Goal: Task Accomplishment & Management: Use online tool/utility

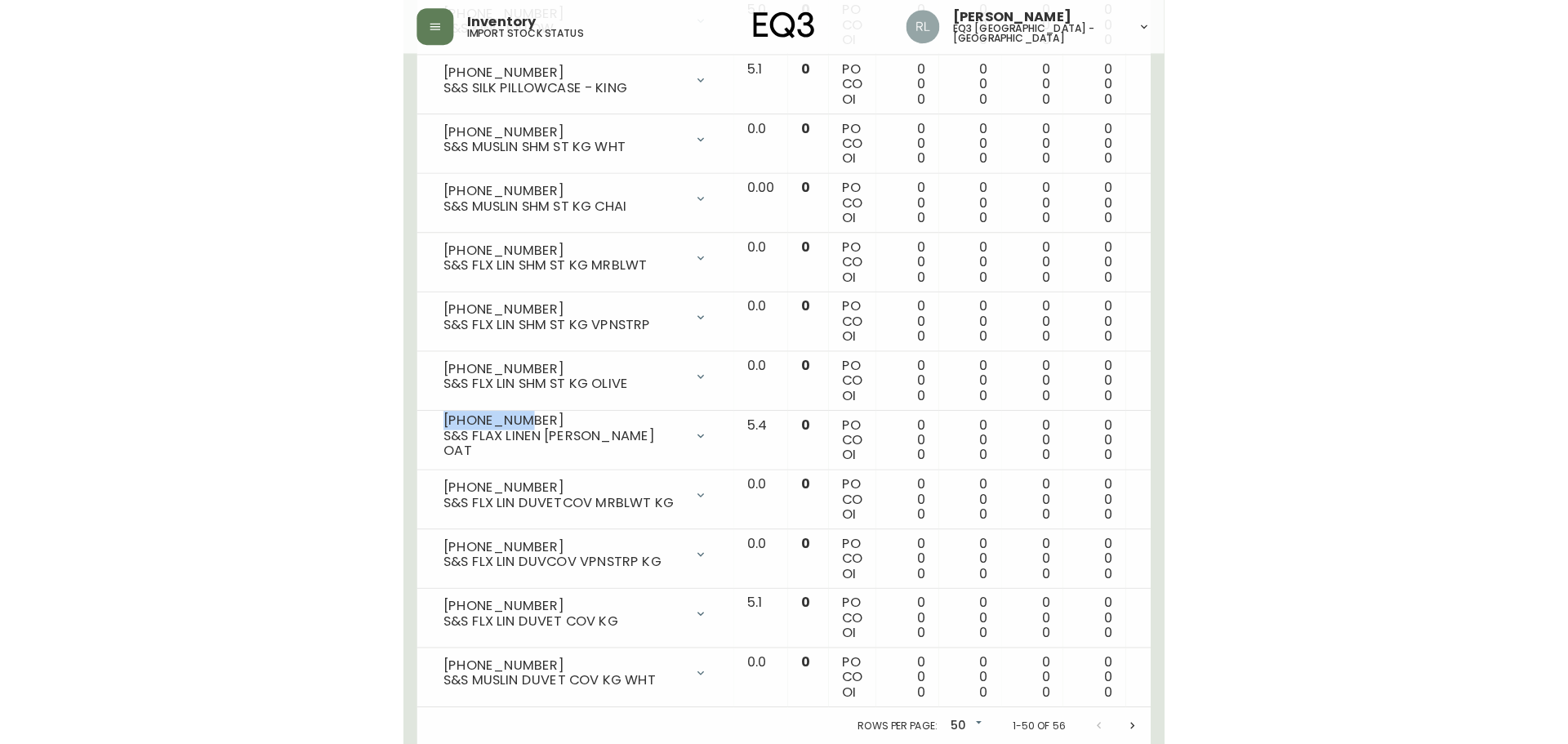
scroll to position [2612, 0]
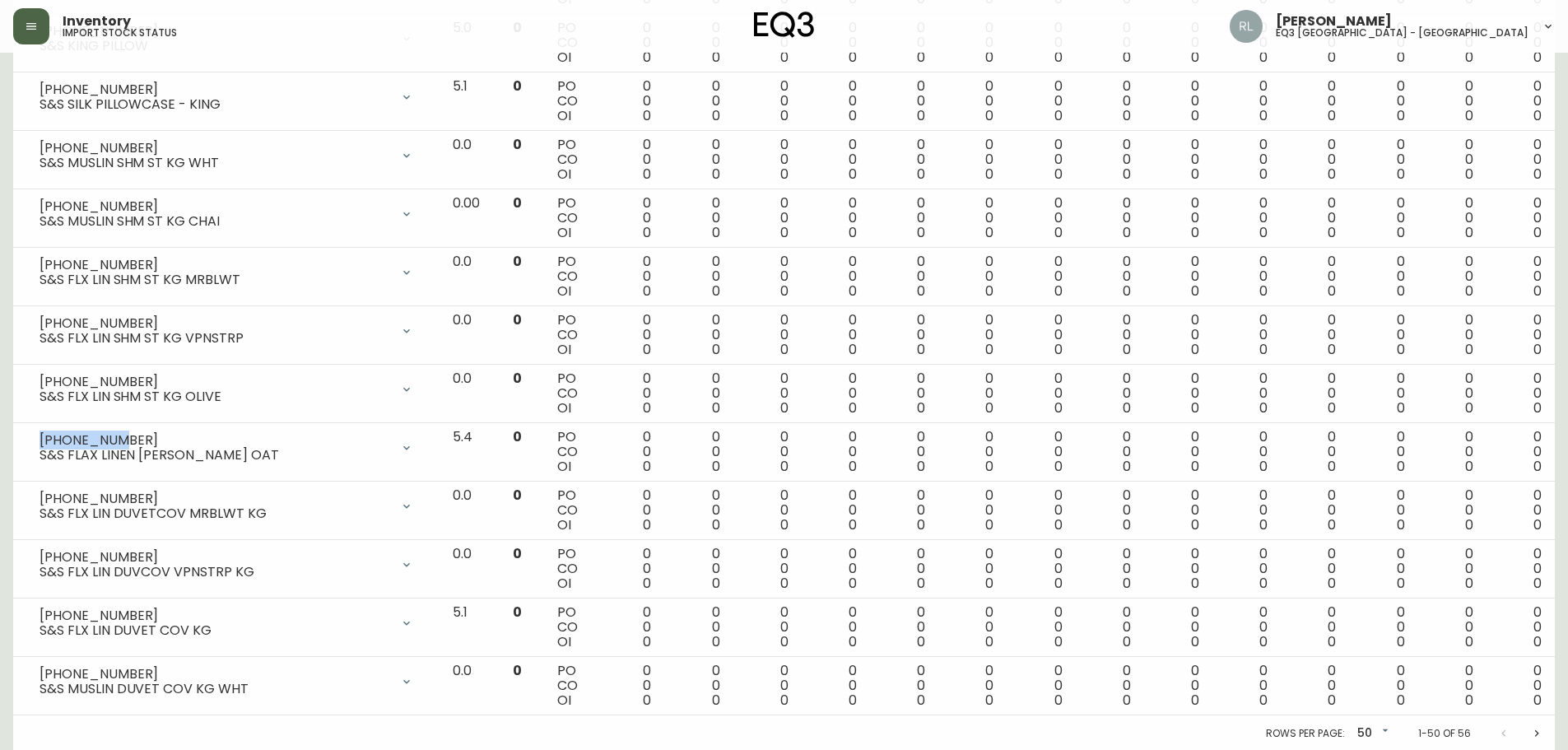
click at [21, 12] on button "button" at bounding box center [31, 26] width 36 height 36
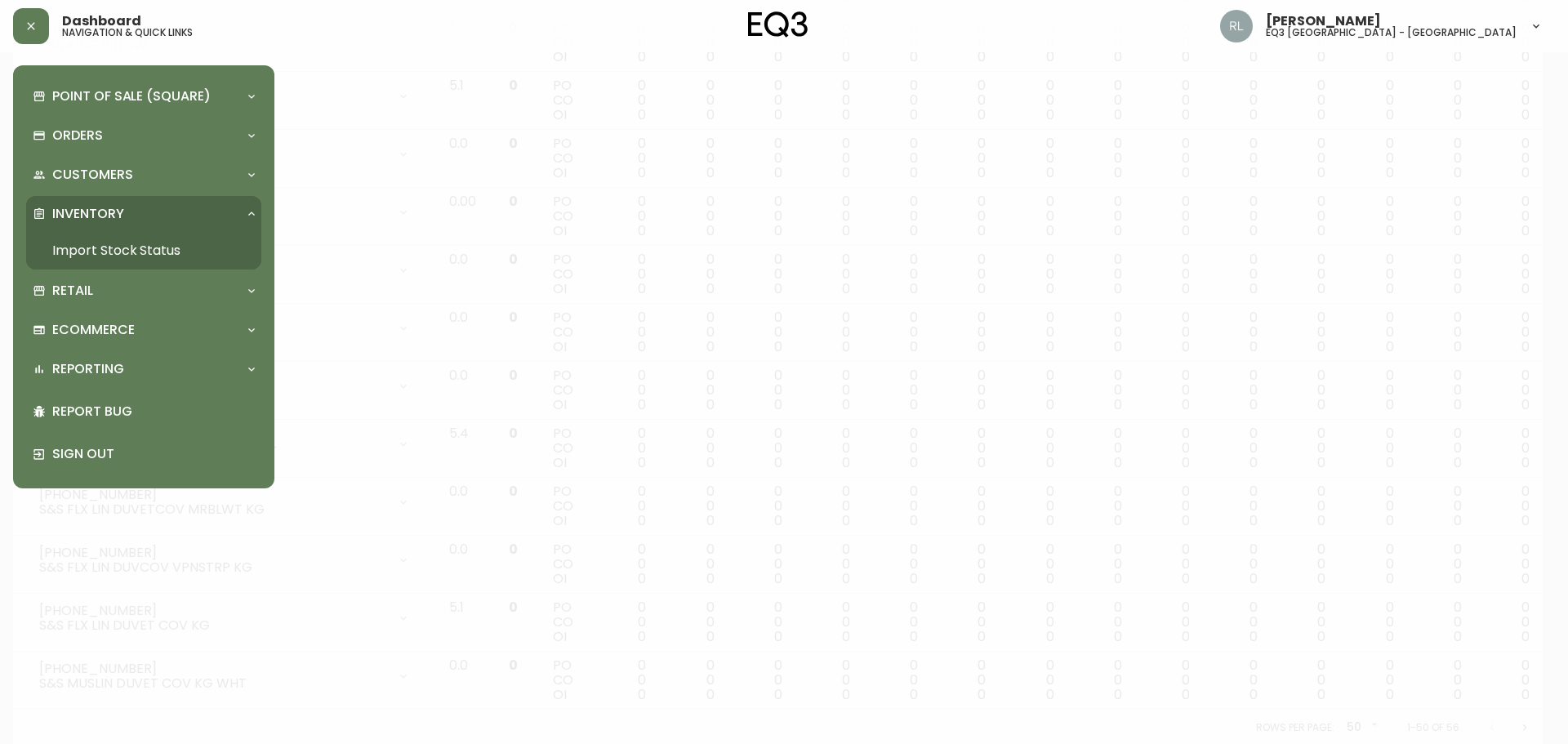
scroll to position [2613, 0]
click at [87, 135] on p "Orders" at bounding box center [77, 135] width 50 height 18
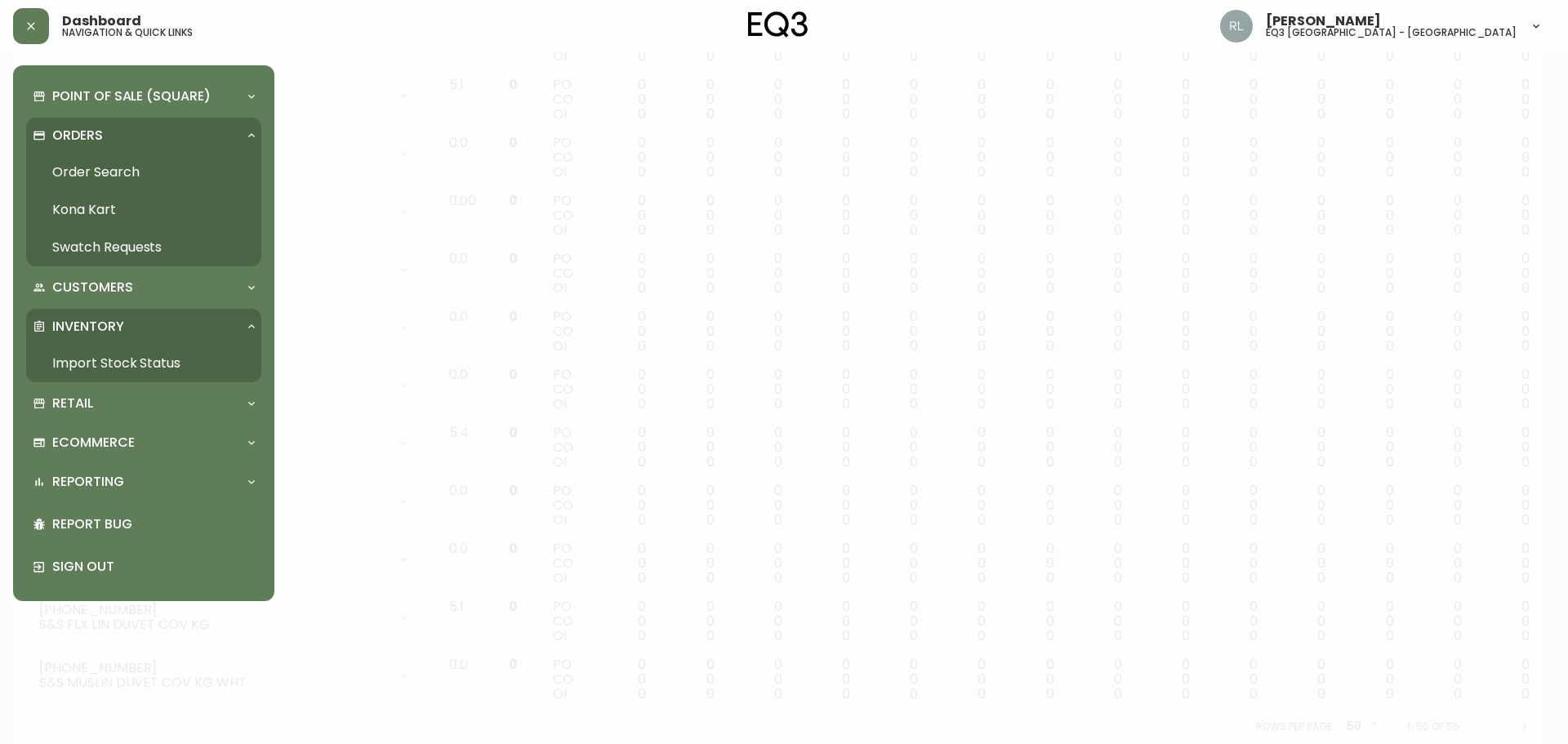
click at [101, 170] on link "Order Search" at bounding box center [144, 172] width 236 height 38
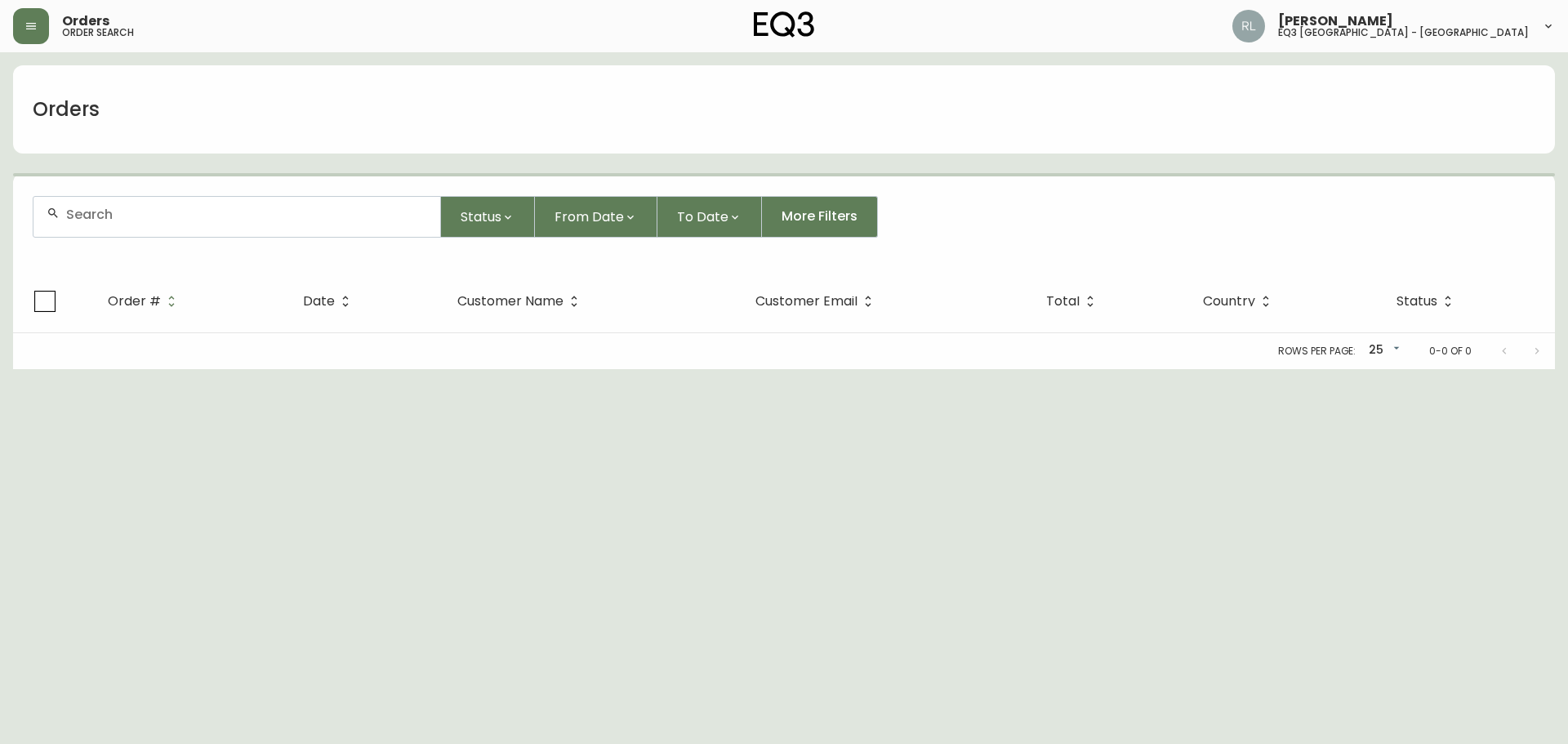
click at [146, 225] on div at bounding box center [237, 217] width 407 height 40
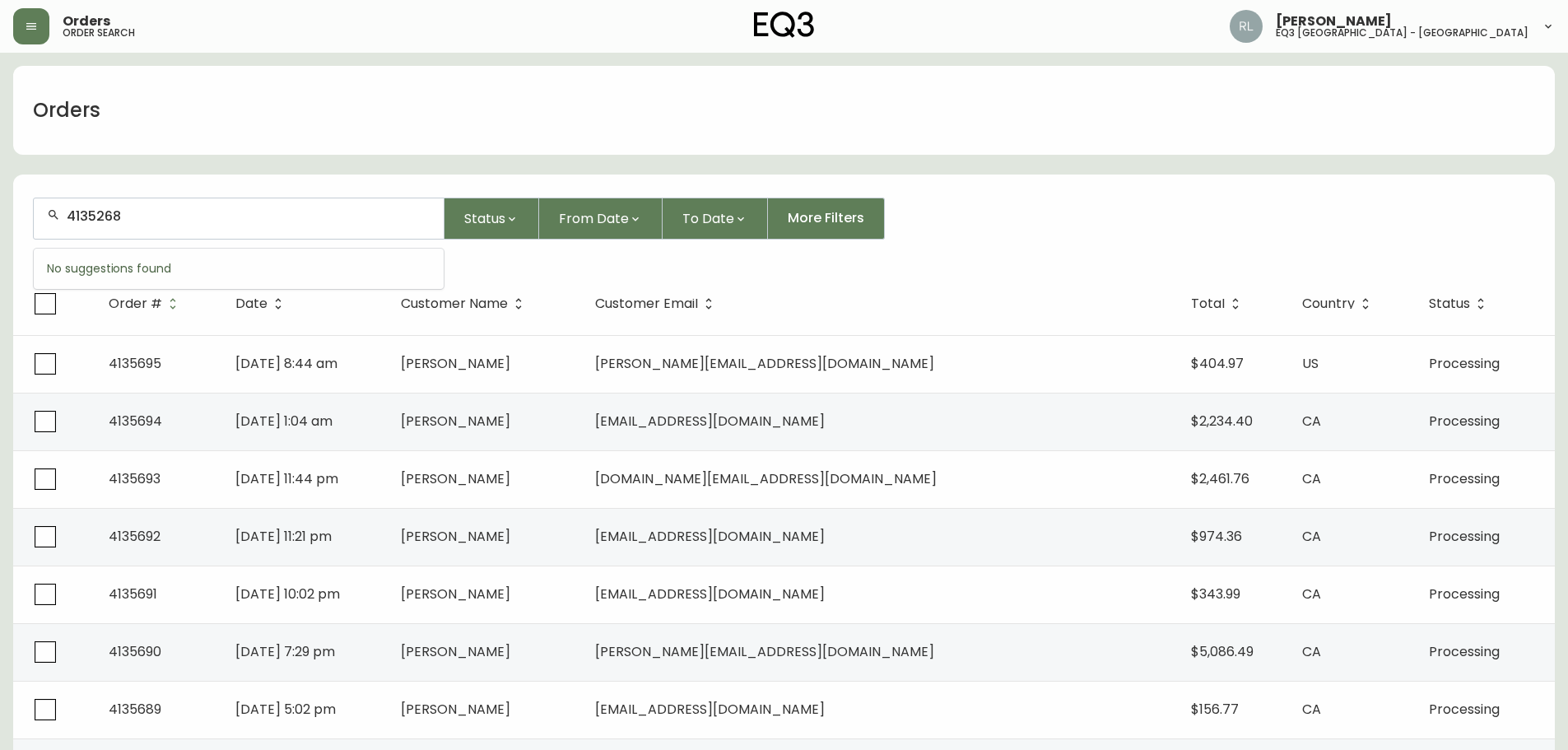
type input "4135268"
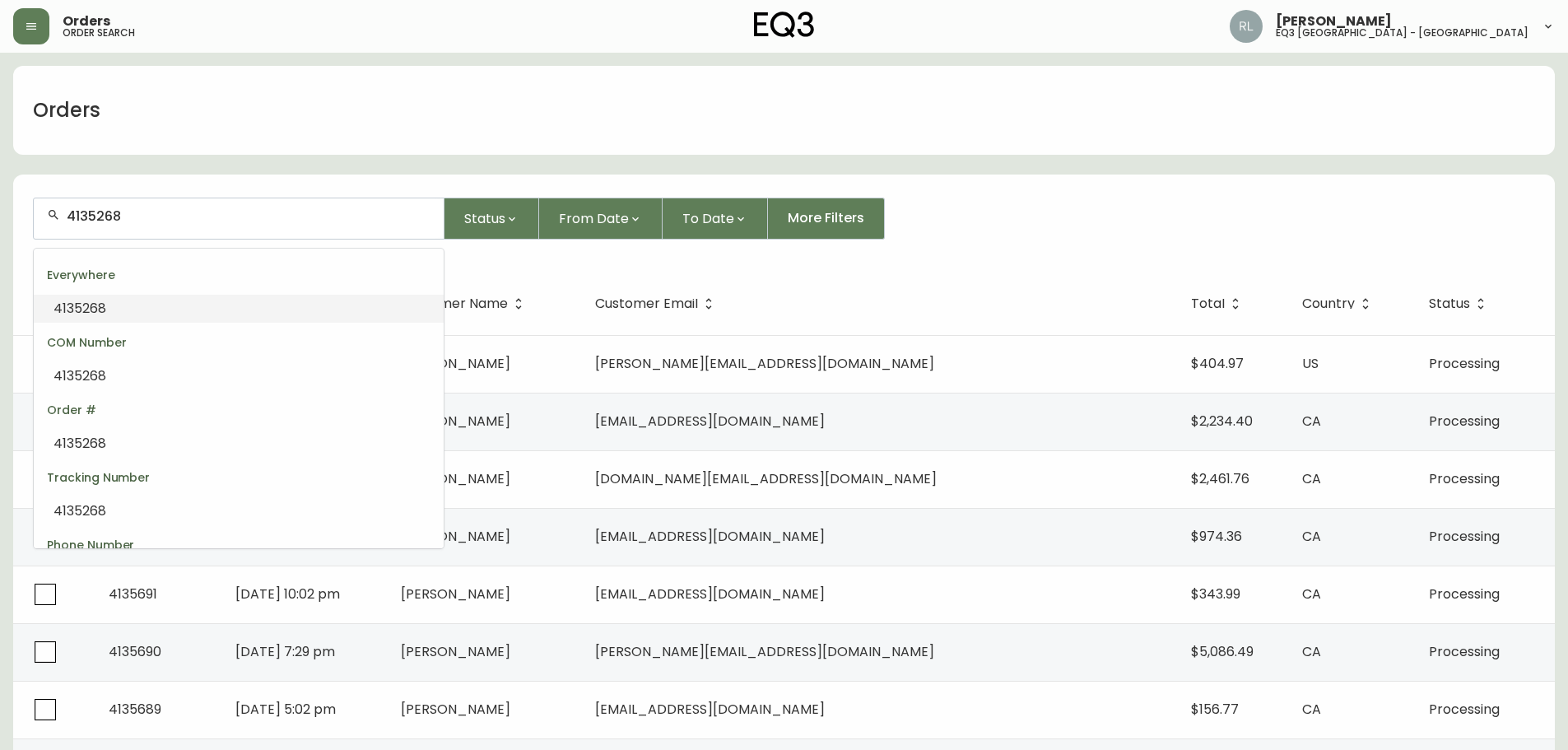
click at [136, 310] on li "4135268" at bounding box center [239, 308] width 410 height 28
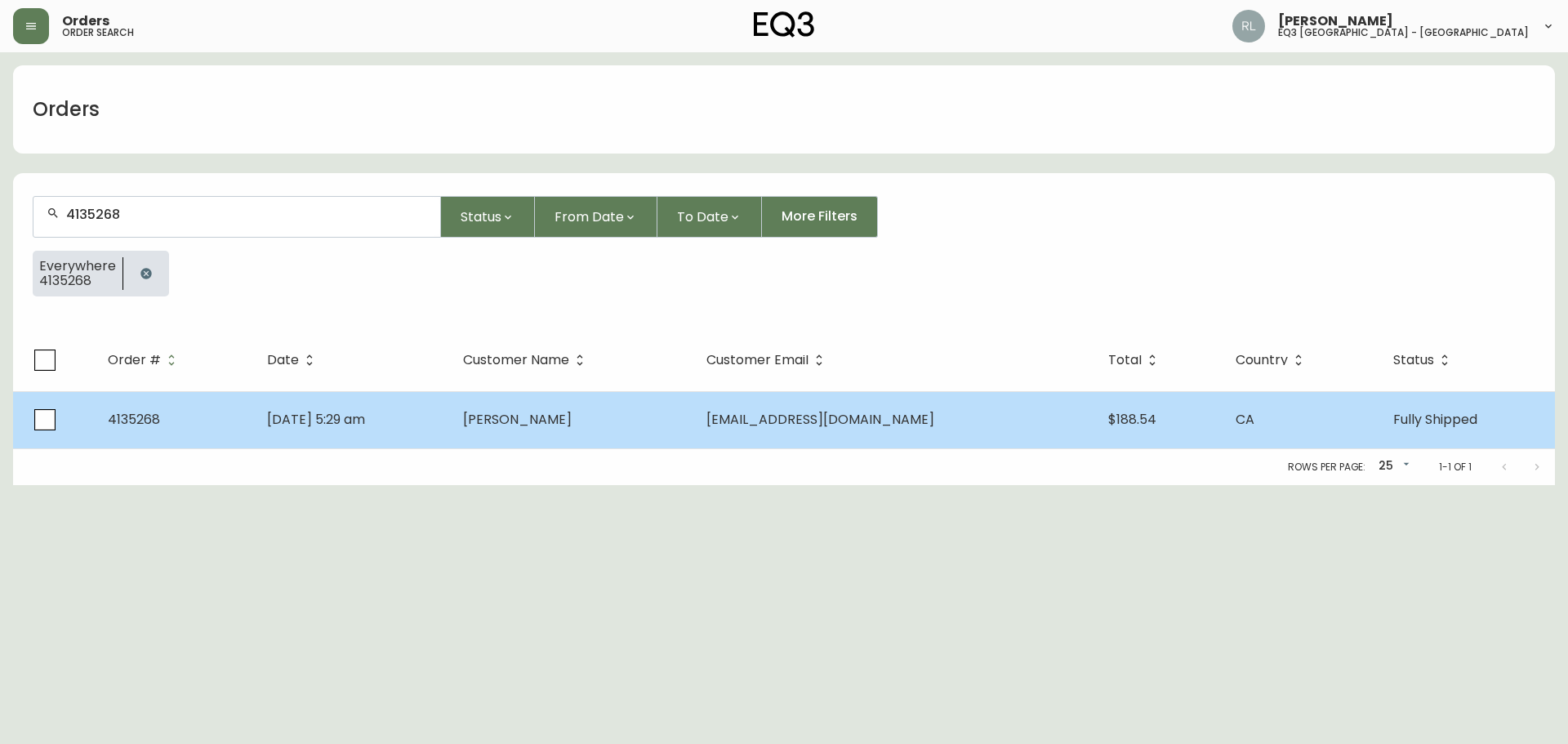
click at [572, 422] on span "[PERSON_NAME]" at bounding box center [517, 419] width 109 height 18
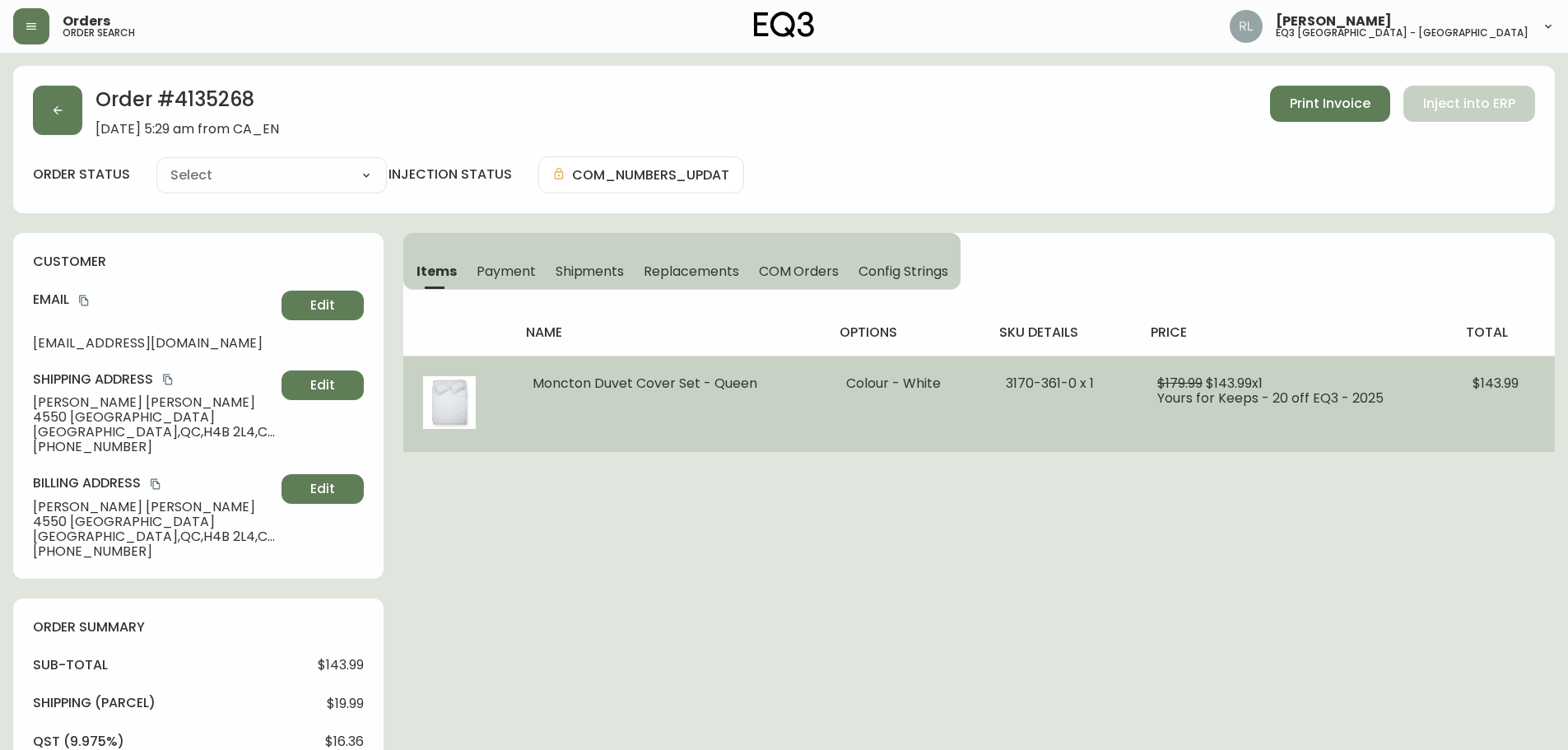
type input "Fully Shipped"
select select "FULLY_SHIPPED"
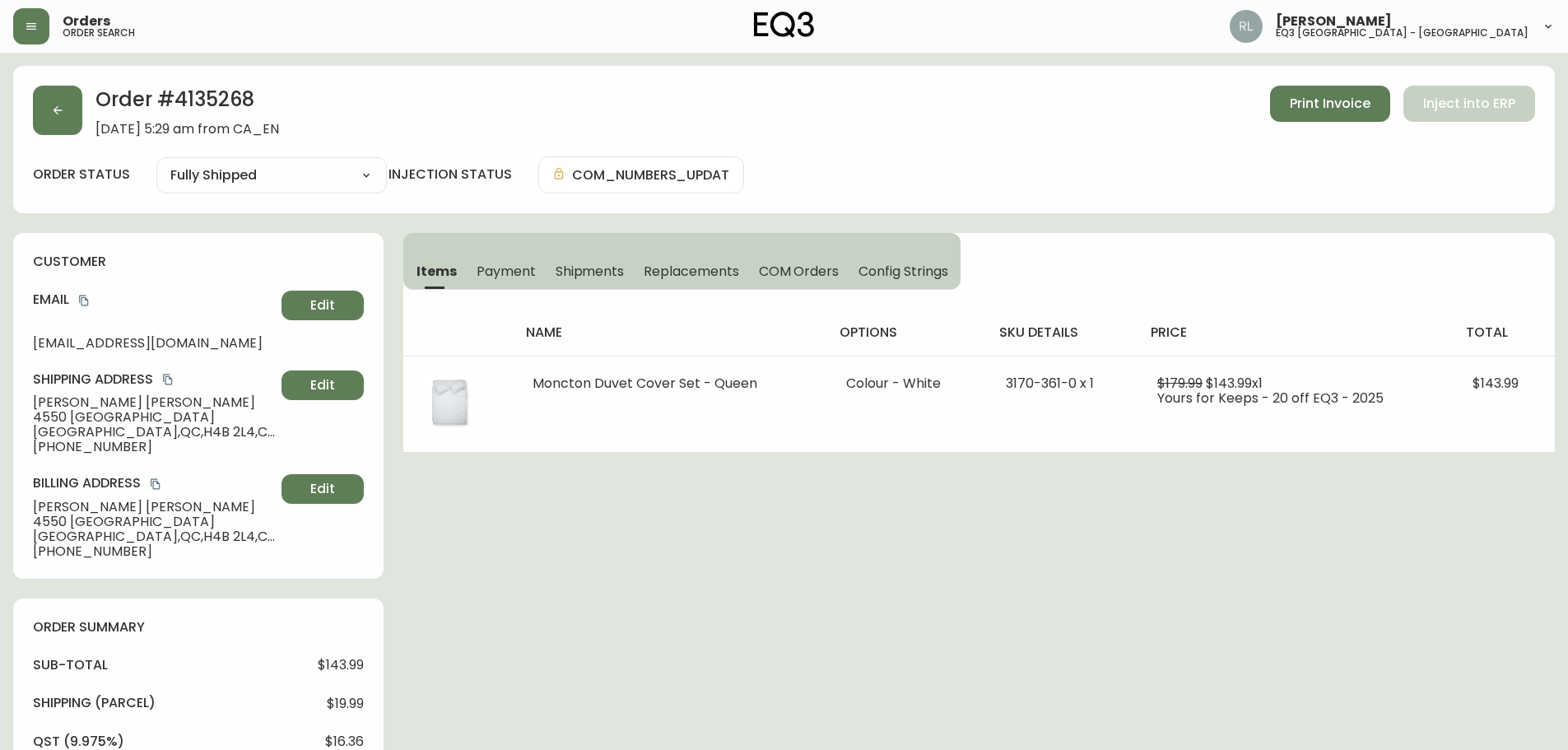
click at [210, 97] on h2 "Order # 4135268" at bounding box center [187, 103] width 184 height 36
copy h2 "4135268"
click at [126, 251] on div "customer Email [EMAIL_ADDRESS][DOMAIN_NAME] Edit Shipping Address [PERSON_NAME]…" at bounding box center [198, 406] width 370 height 346
drag, startPoint x: 138, startPoint y: 449, endPoint x: 47, endPoint y: 443, distance: 91.2
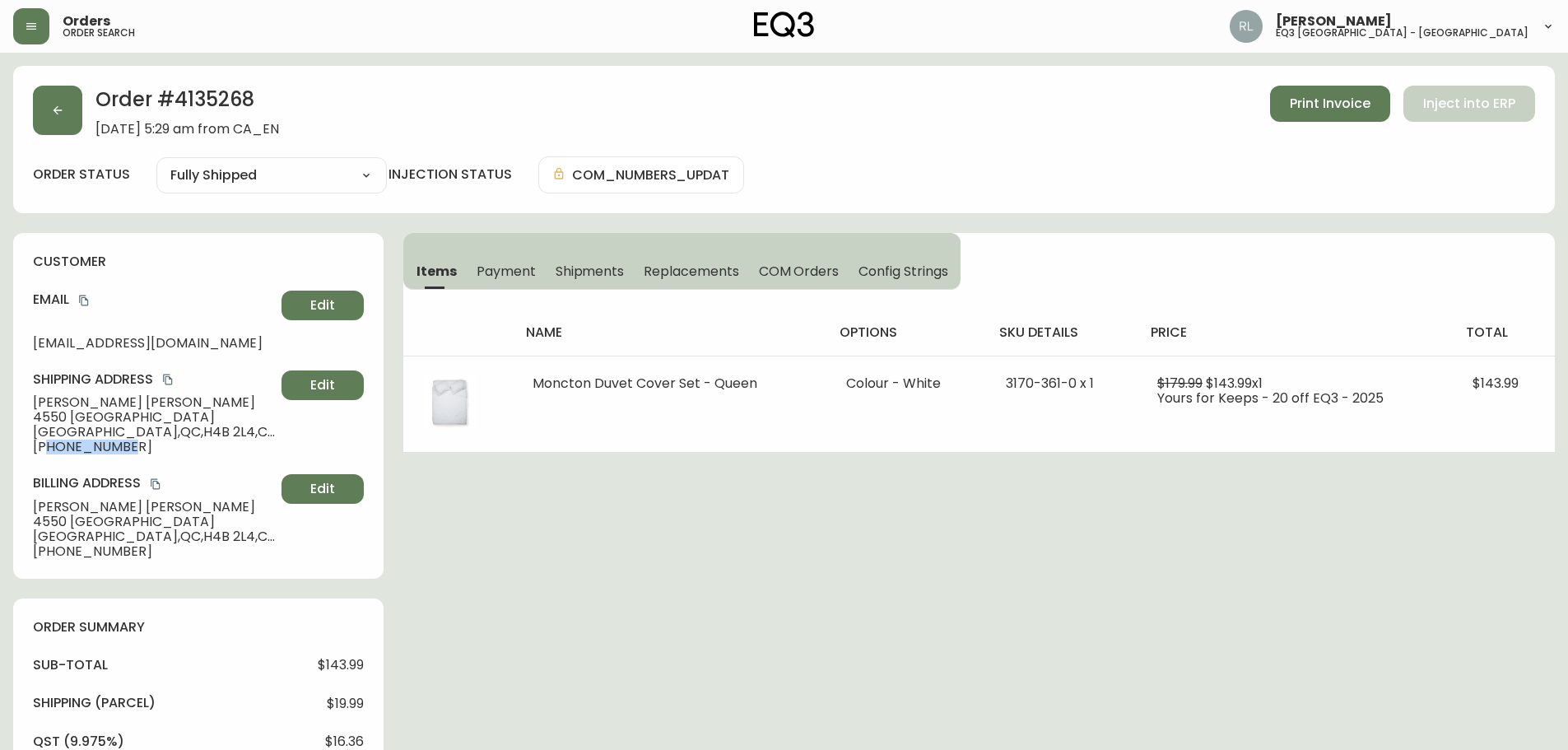
click at [47, 443] on span "[PHONE_NUMBER]" at bounding box center [153, 446] width 242 height 14
copy span "5144735351"
click at [749, 519] on div "Order # 4135268 [DATE] 5:29 am from [GEOGRAPHIC_DATA] Print Invoice Inject into…" at bounding box center [784, 762] width 1542 height 1392
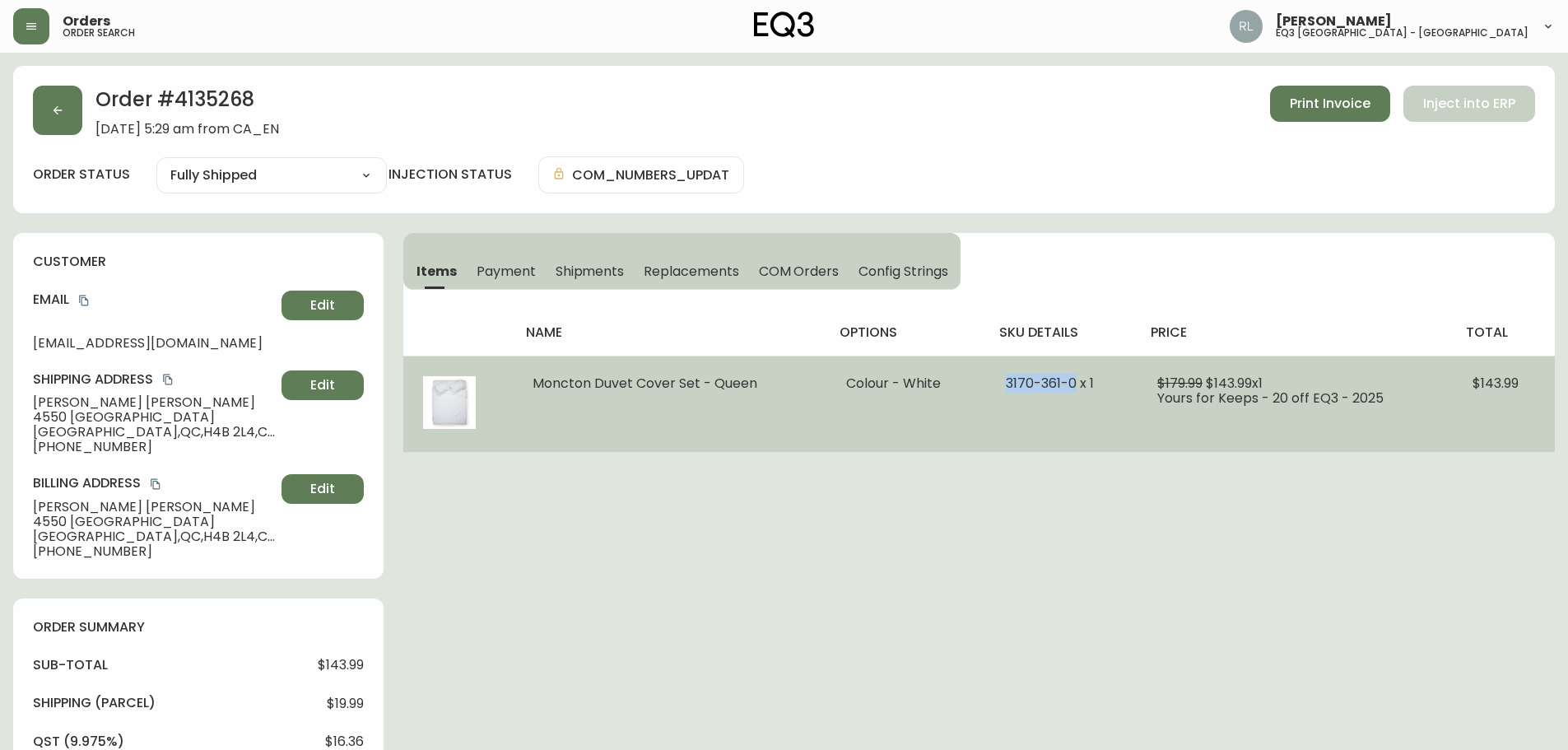
drag, startPoint x: 1004, startPoint y: 384, endPoint x: 1075, endPoint y: 382, distance: 71.0
click at [749, 382] on span "3170-361-0 x 1" at bounding box center [1049, 383] width 88 height 19
copy span "[PHONE_NUMBER]"
drag, startPoint x: 1477, startPoint y: 382, endPoint x: 1519, endPoint y: 381, distance: 42.0
click at [749, 381] on td "$143.99" at bounding box center [1504, 403] width 102 height 97
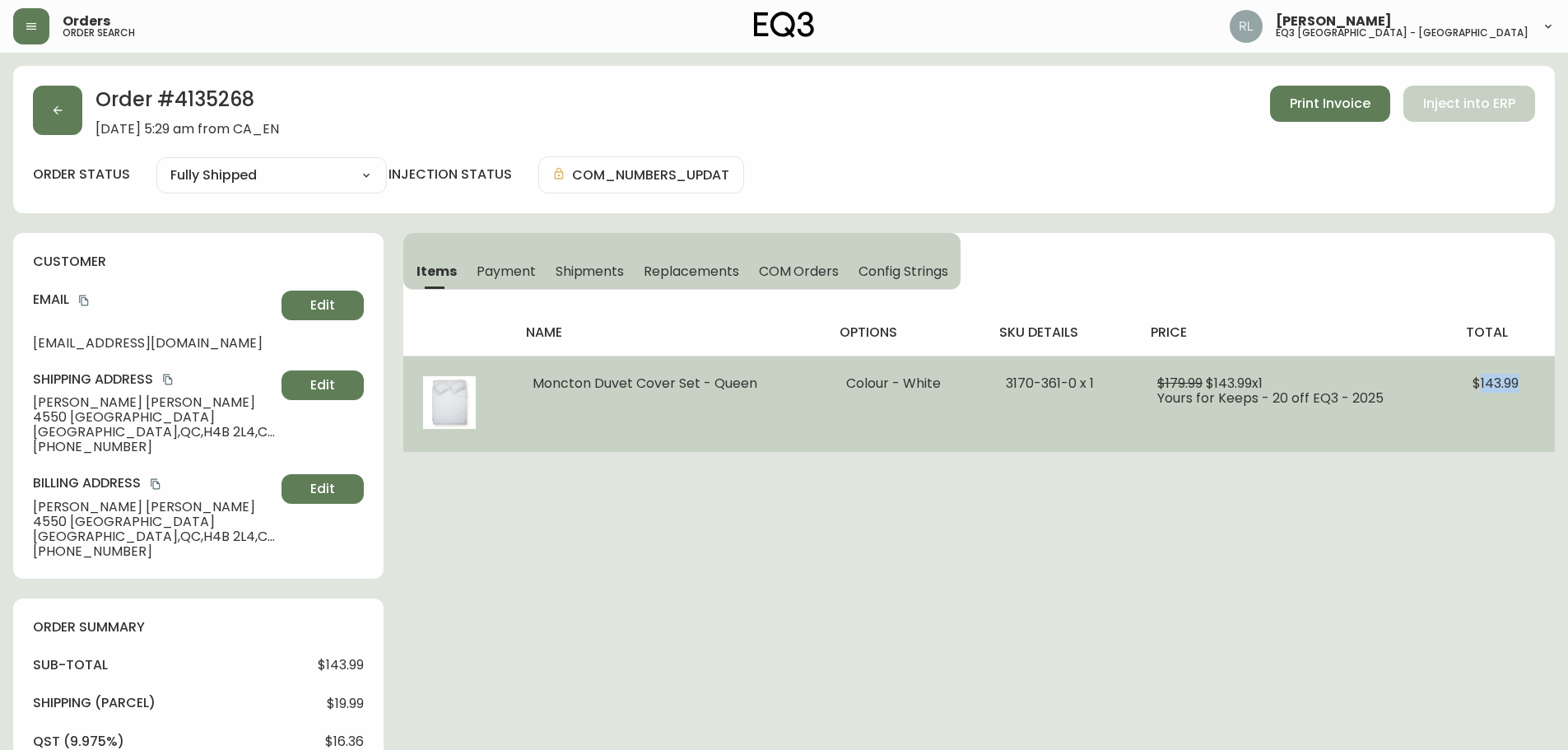
copy span "143.99"
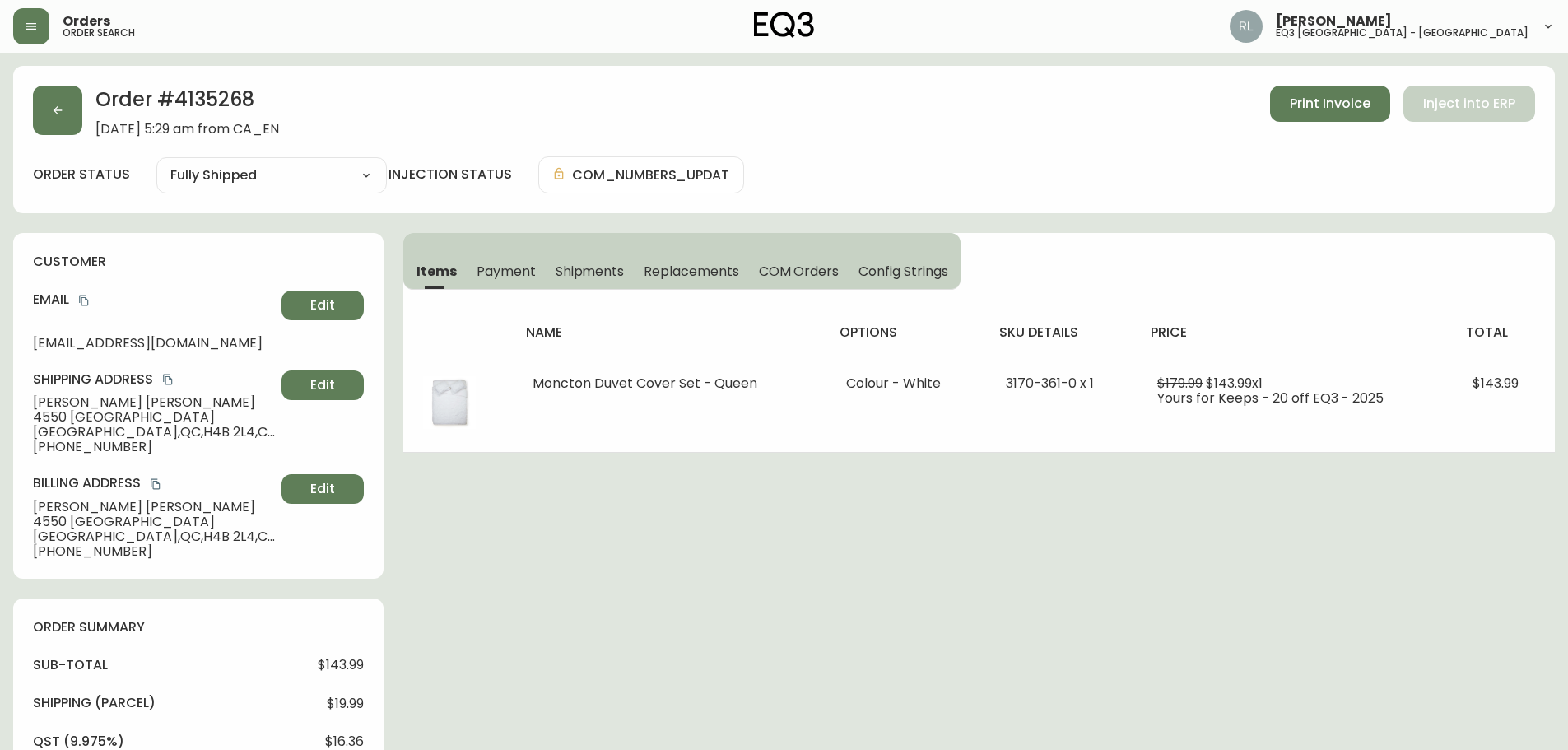
click at [749, 487] on div "Order # 4135268 [DATE] 5:29 am from [GEOGRAPHIC_DATA] Print Invoice Inject into…" at bounding box center [784, 762] width 1542 height 1392
drag, startPoint x: 39, startPoint y: 27, endPoint x: 53, endPoint y: 33, distance: 15.2
click at [39, 27] on button "button" at bounding box center [31, 26] width 36 height 36
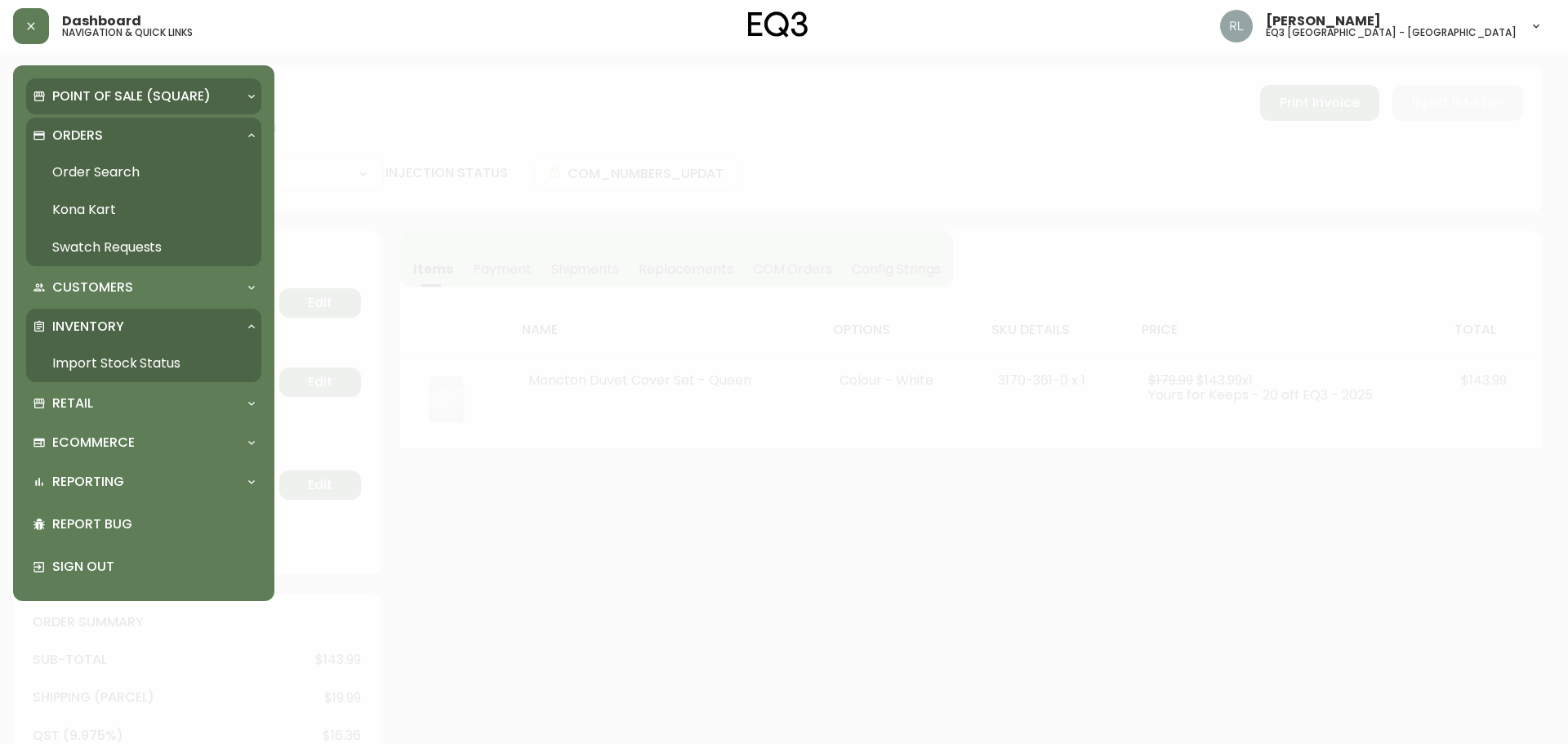
click at [113, 94] on p "Point of Sale (Square)" at bounding box center [131, 96] width 158 height 18
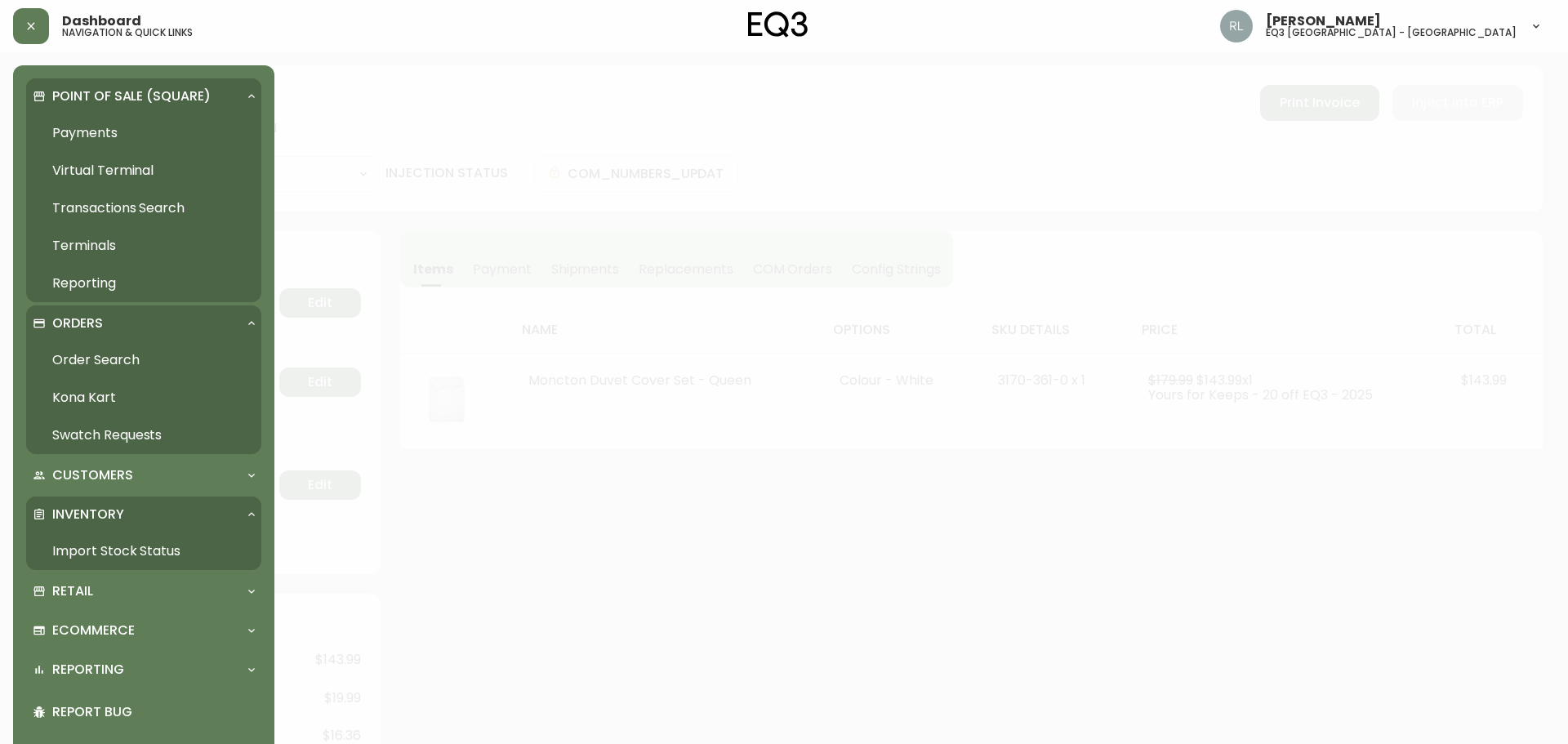
click at [113, 94] on p "Point of Sale (Square)" at bounding box center [131, 96] width 158 height 18
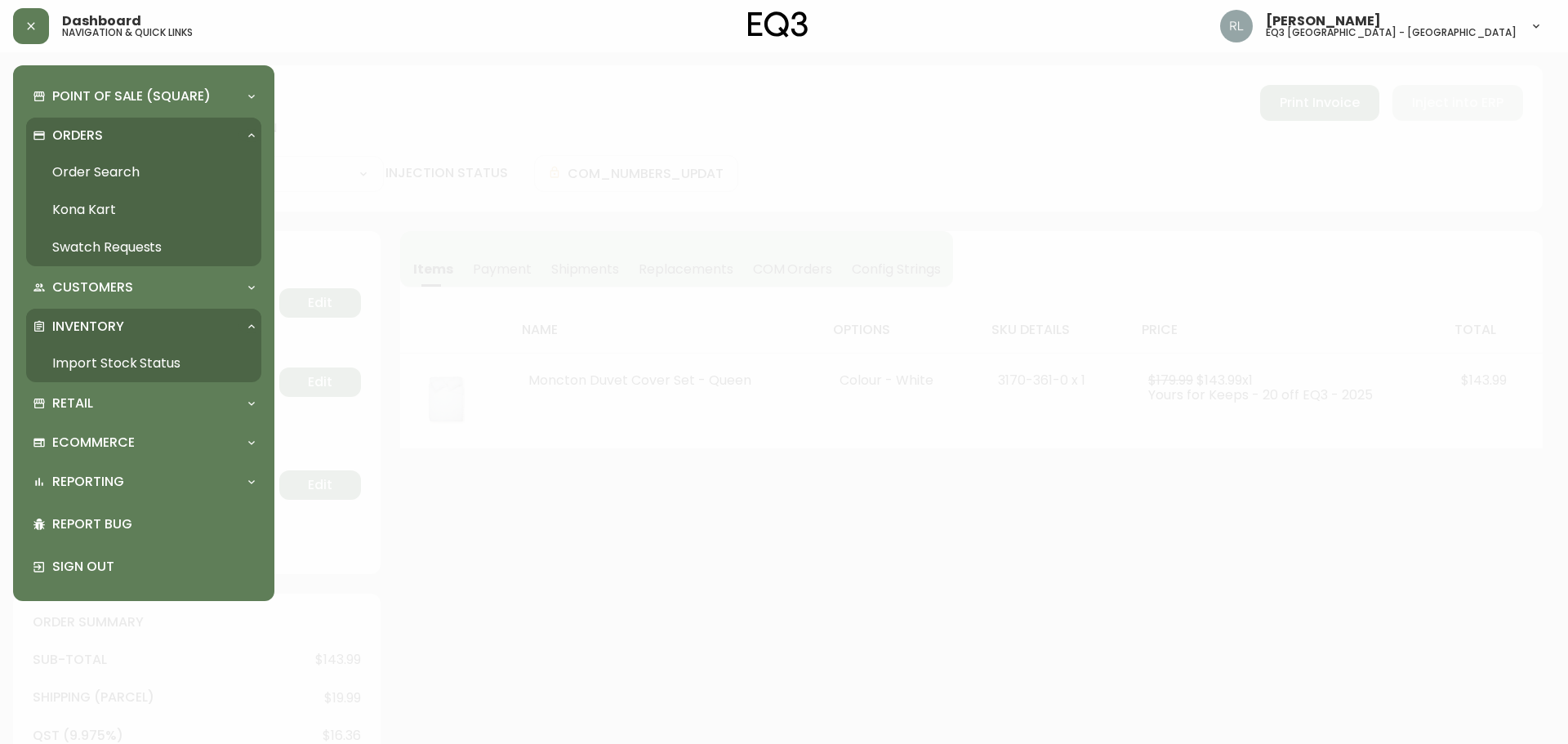
click at [100, 245] on link "Swatch Requests" at bounding box center [144, 247] width 236 height 38
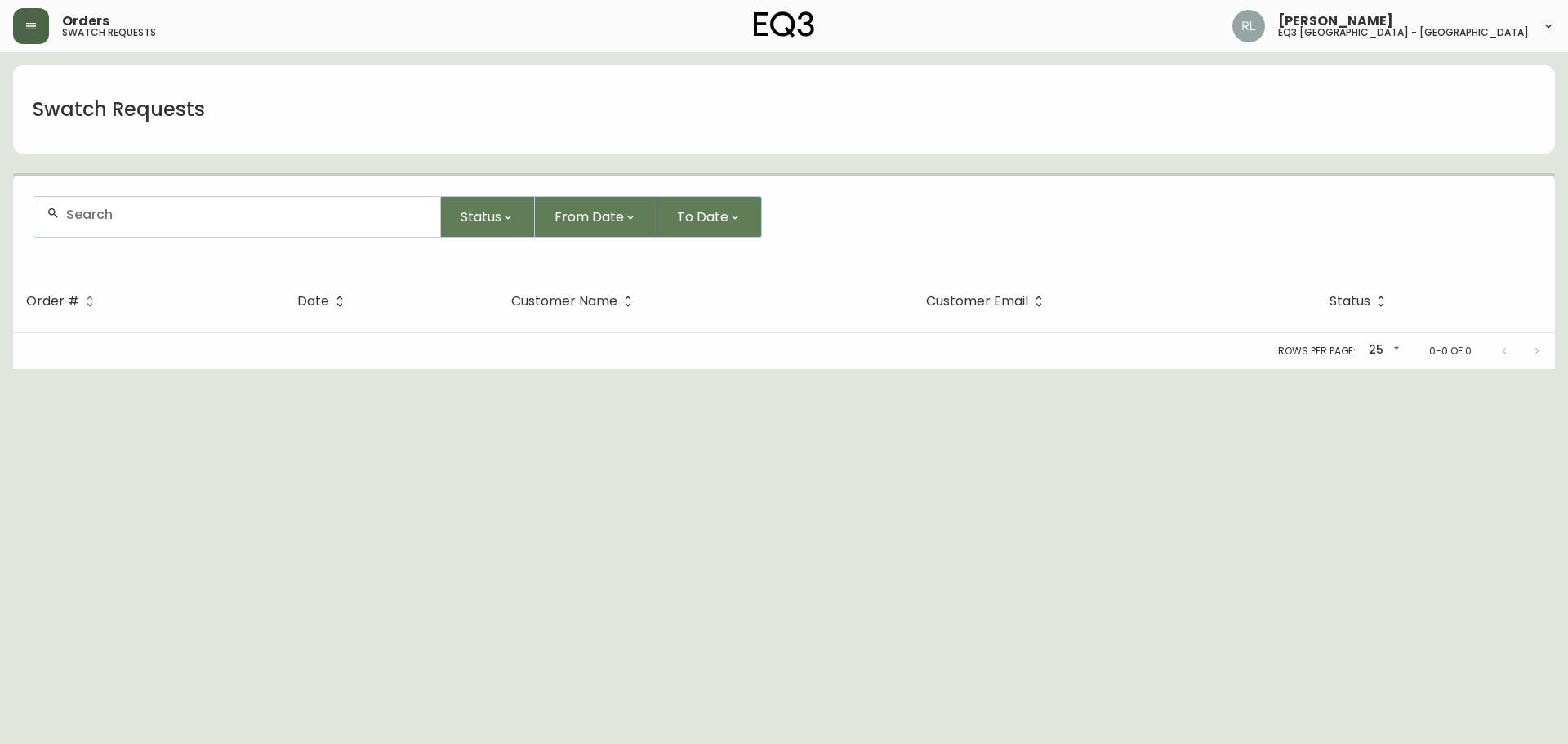
click at [29, 25] on icon "button" at bounding box center [31, 26] width 13 height 13
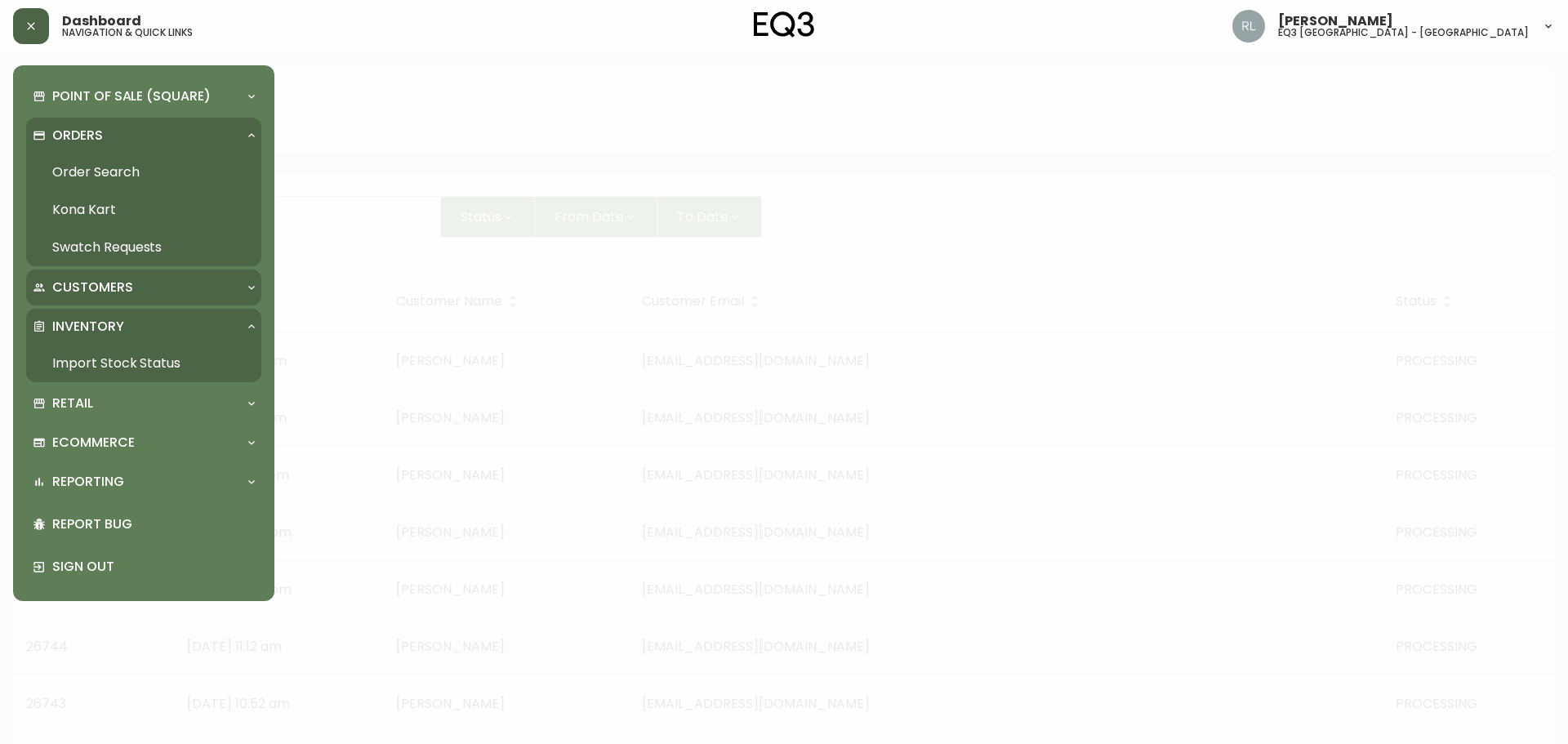
click at [104, 278] on p "Customers" at bounding box center [93, 287] width 81 height 18
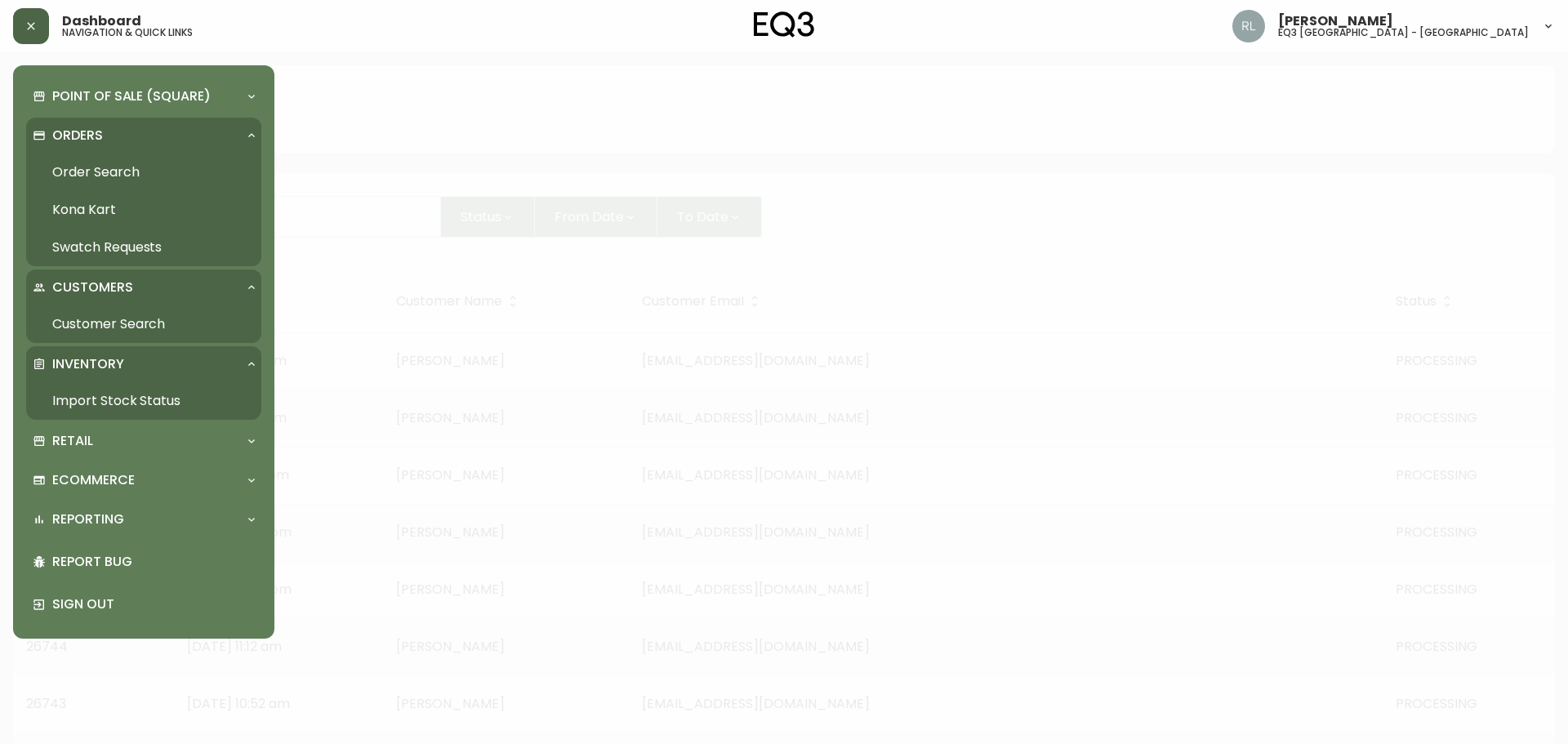
click at [104, 278] on p "Customers" at bounding box center [93, 287] width 81 height 18
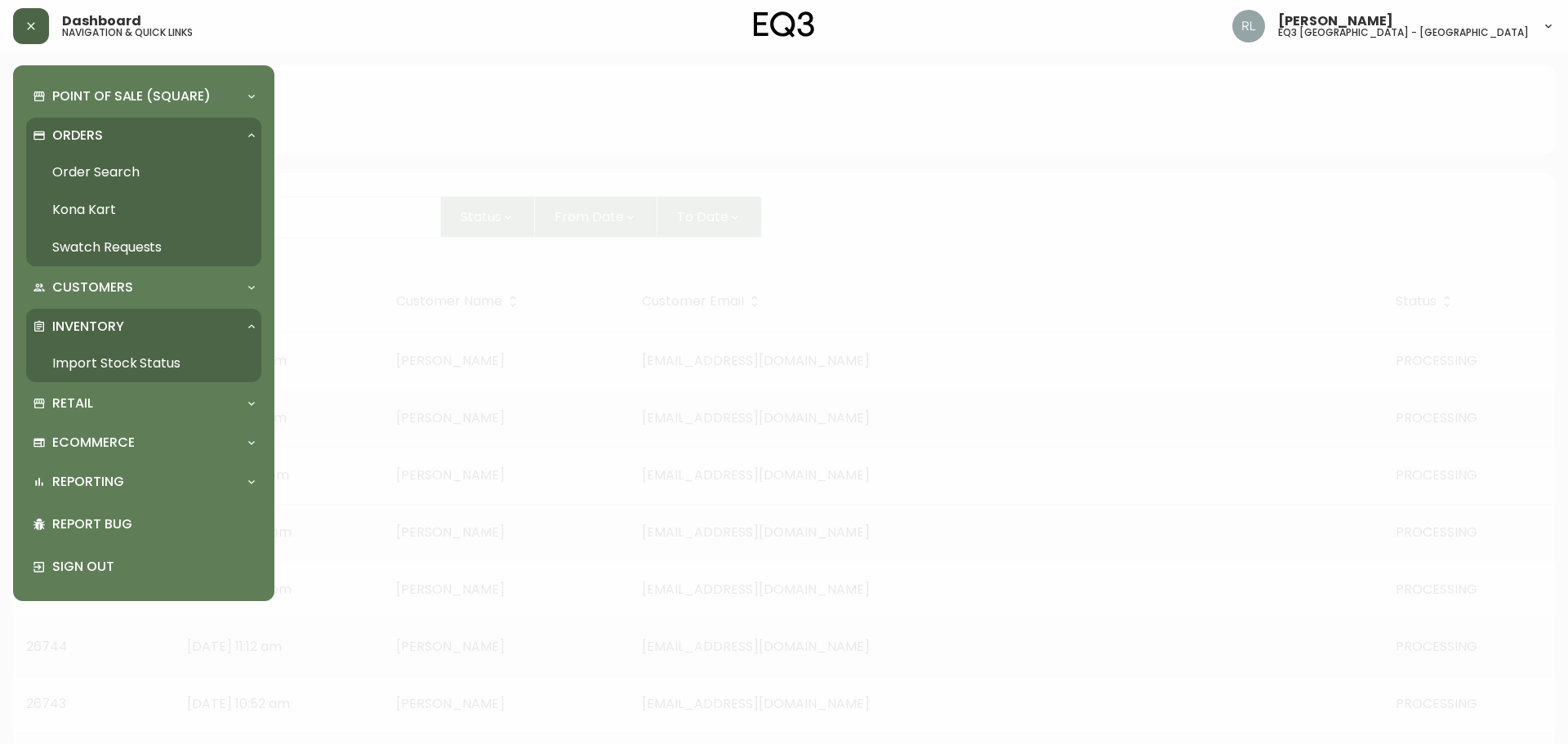
click at [116, 171] on link "Order Search" at bounding box center [144, 172] width 236 height 38
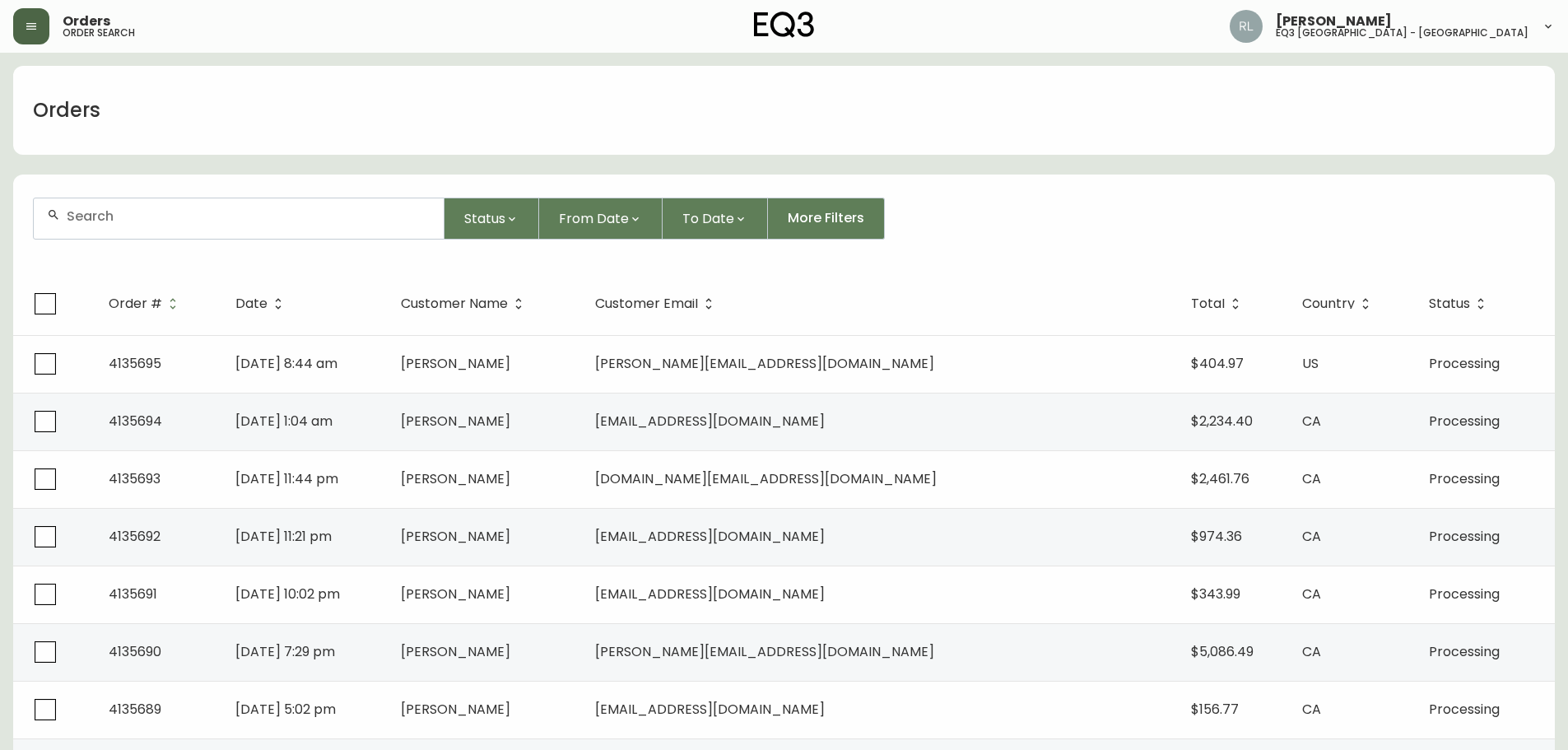
click at [24, 17] on button "button" at bounding box center [31, 26] width 36 height 36
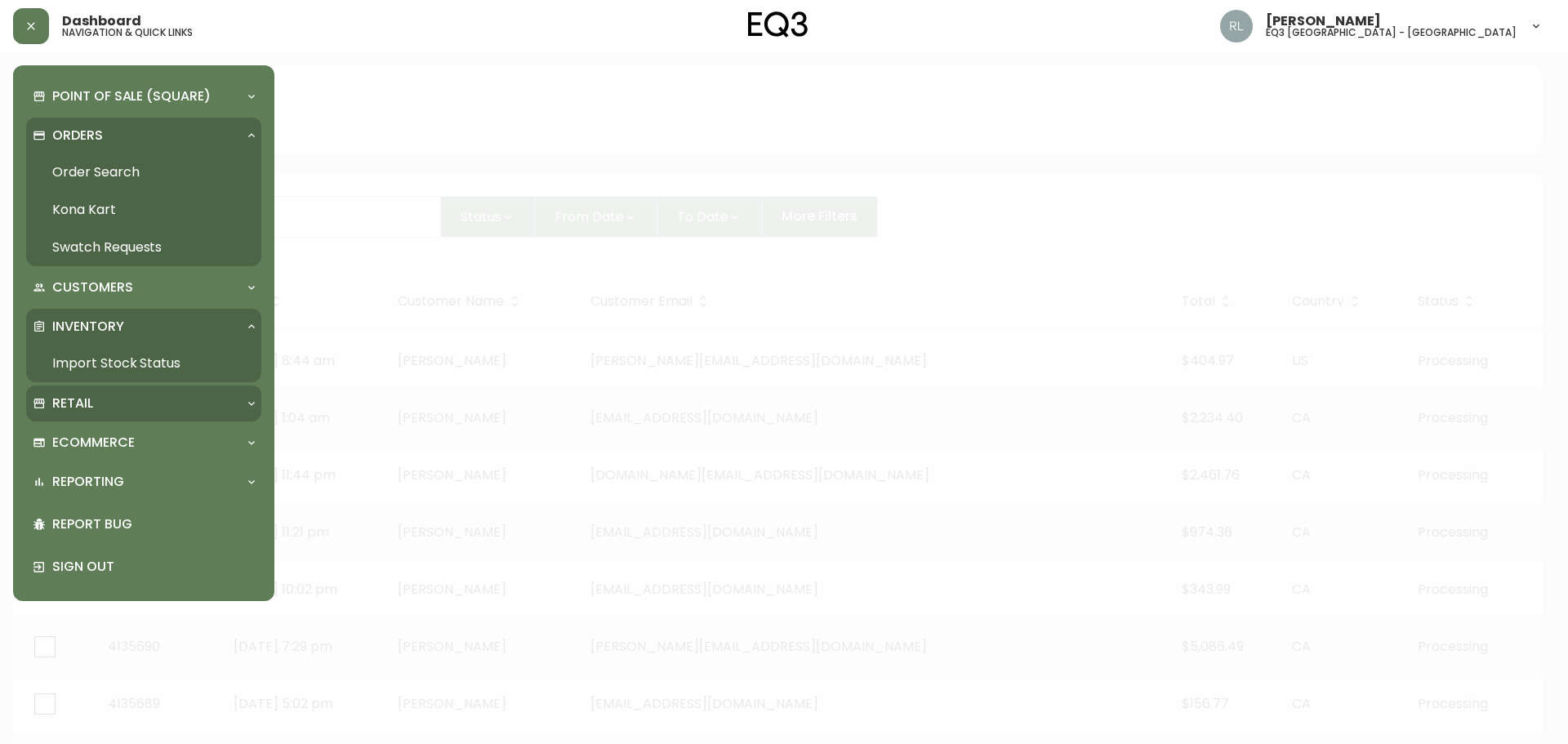
click at [105, 401] on div "Retail" at bounding box center [135, 403] width 206 height 18
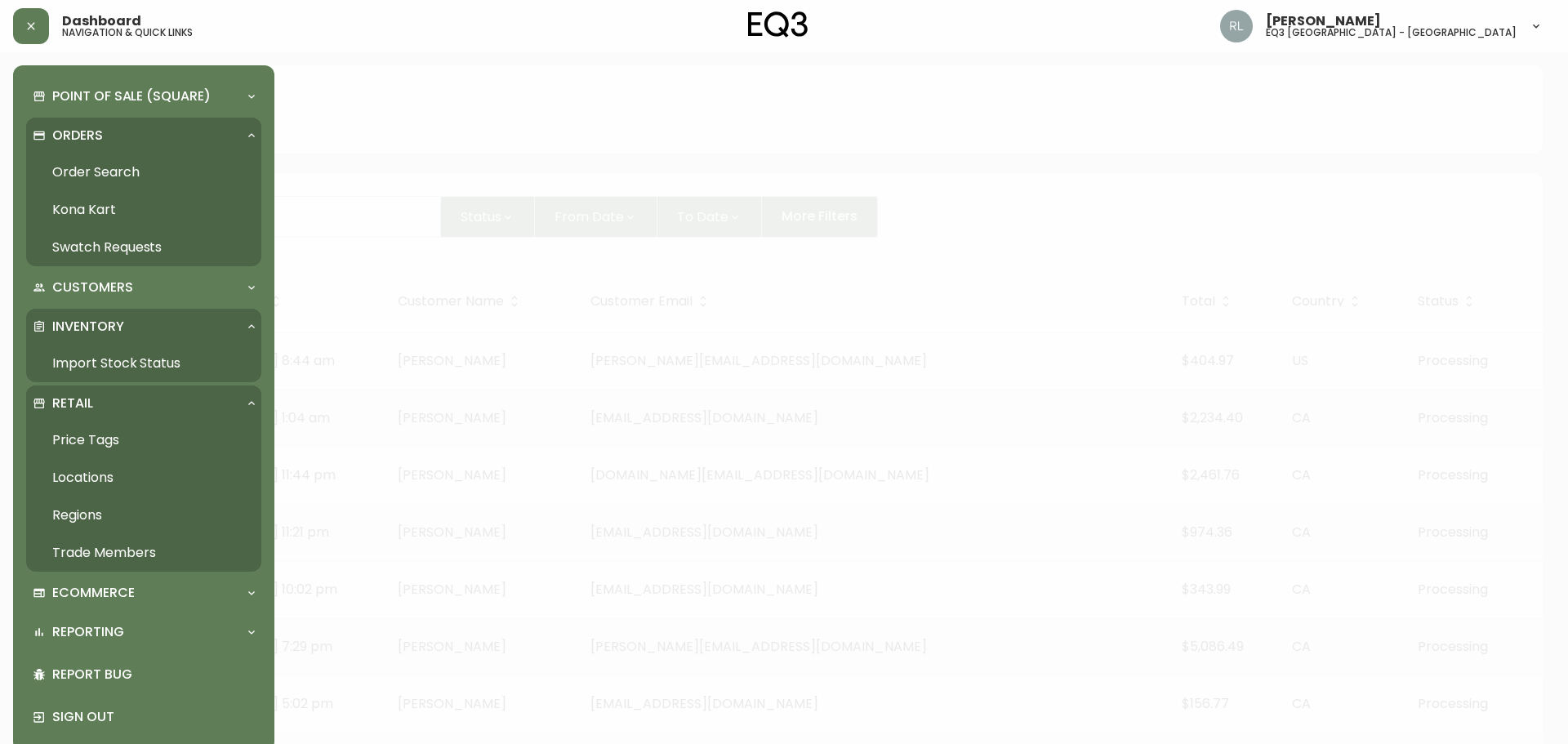
click at [103, 434] on link "Price Tags" at bounding box center [144, 440] width 236 height 38
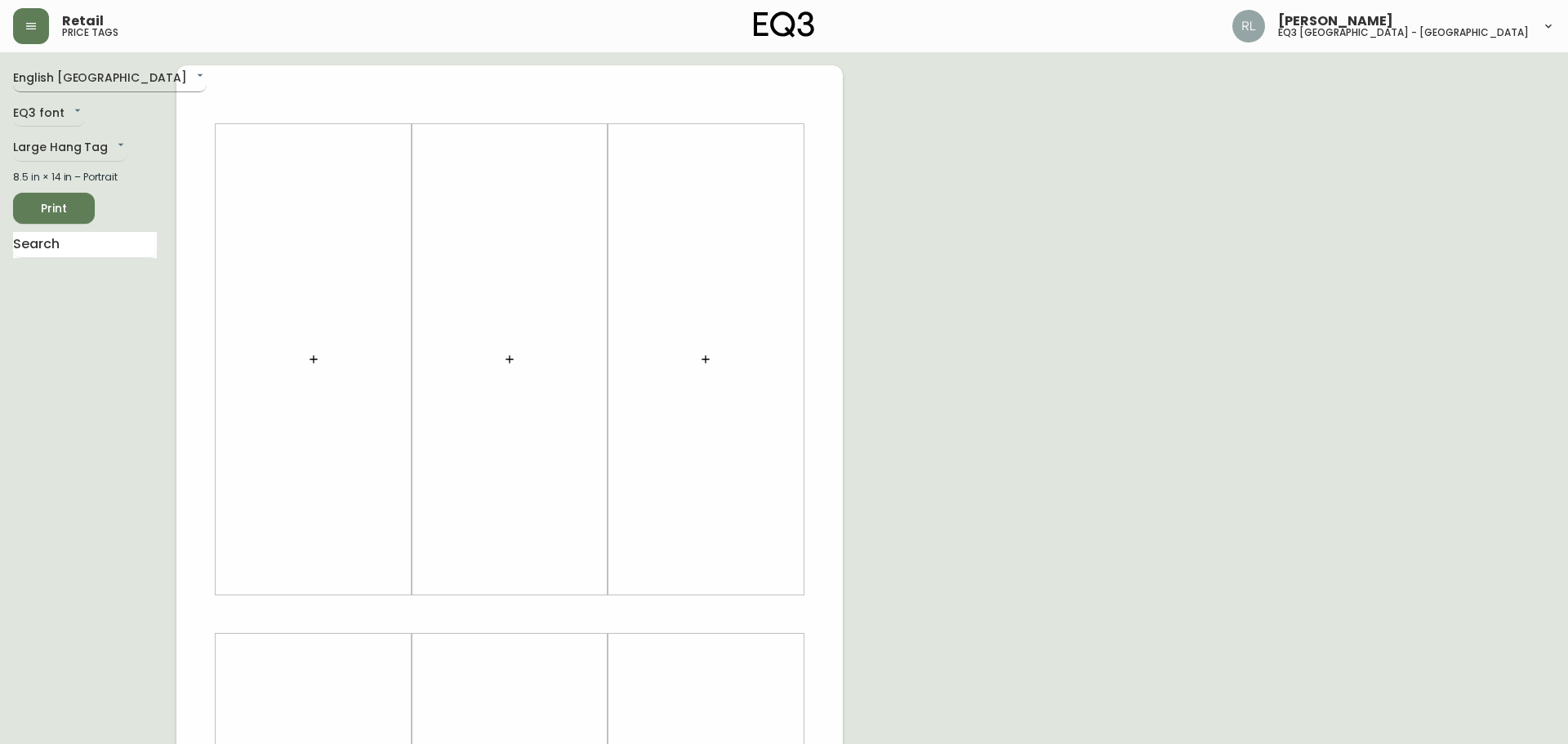
click at [98, 80] on body "Retail price tags [PERSON_NAME] eq3 [GEOGRAPHIC_DATA] - [GEOGRAPHIC_DATA] Engli…" at bounding box center [784, 581] width 1568 height 1163
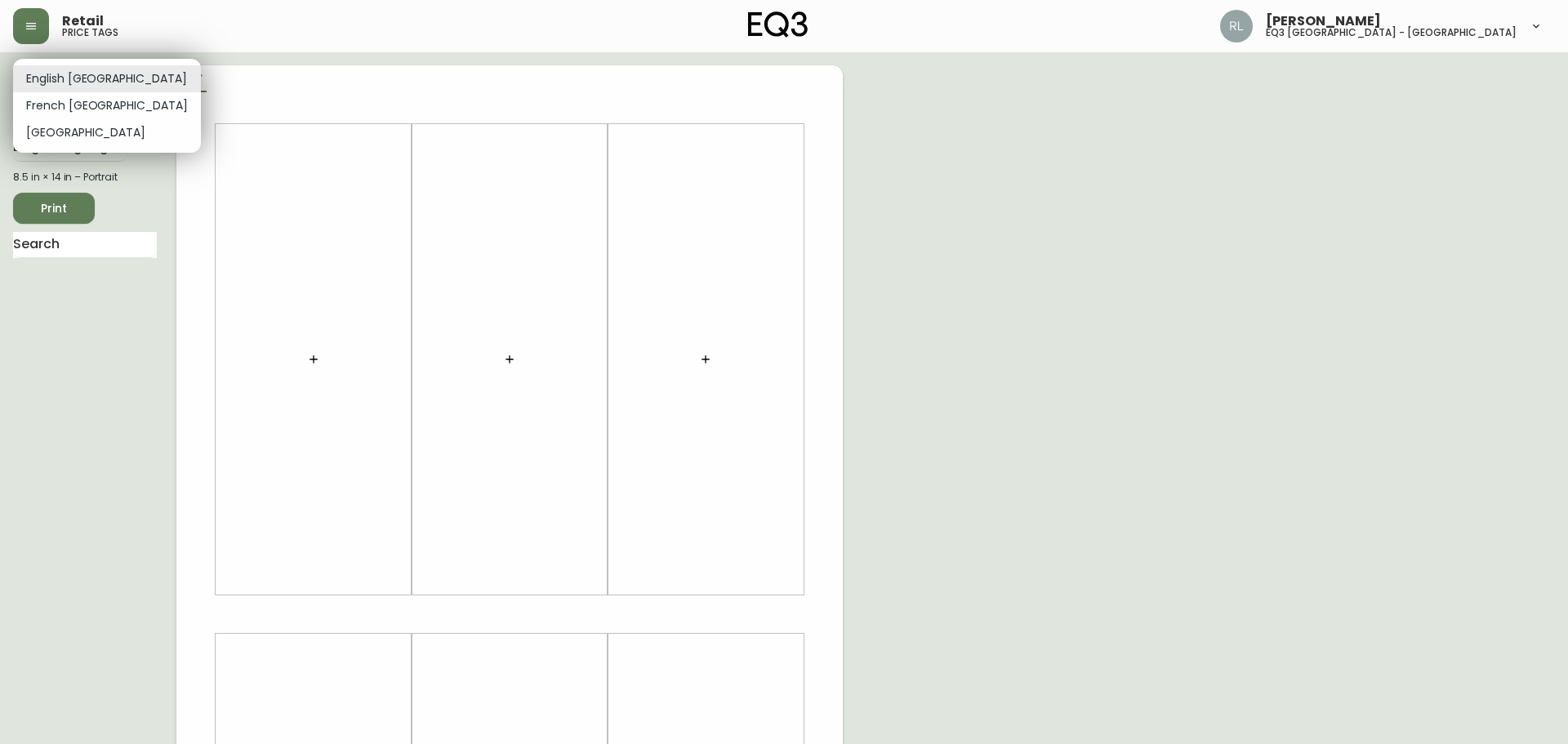
click at [84, 95] on li "French [GEOGRAPHIC_DATA]" at bounding box center [107, 106] width 188 height 27
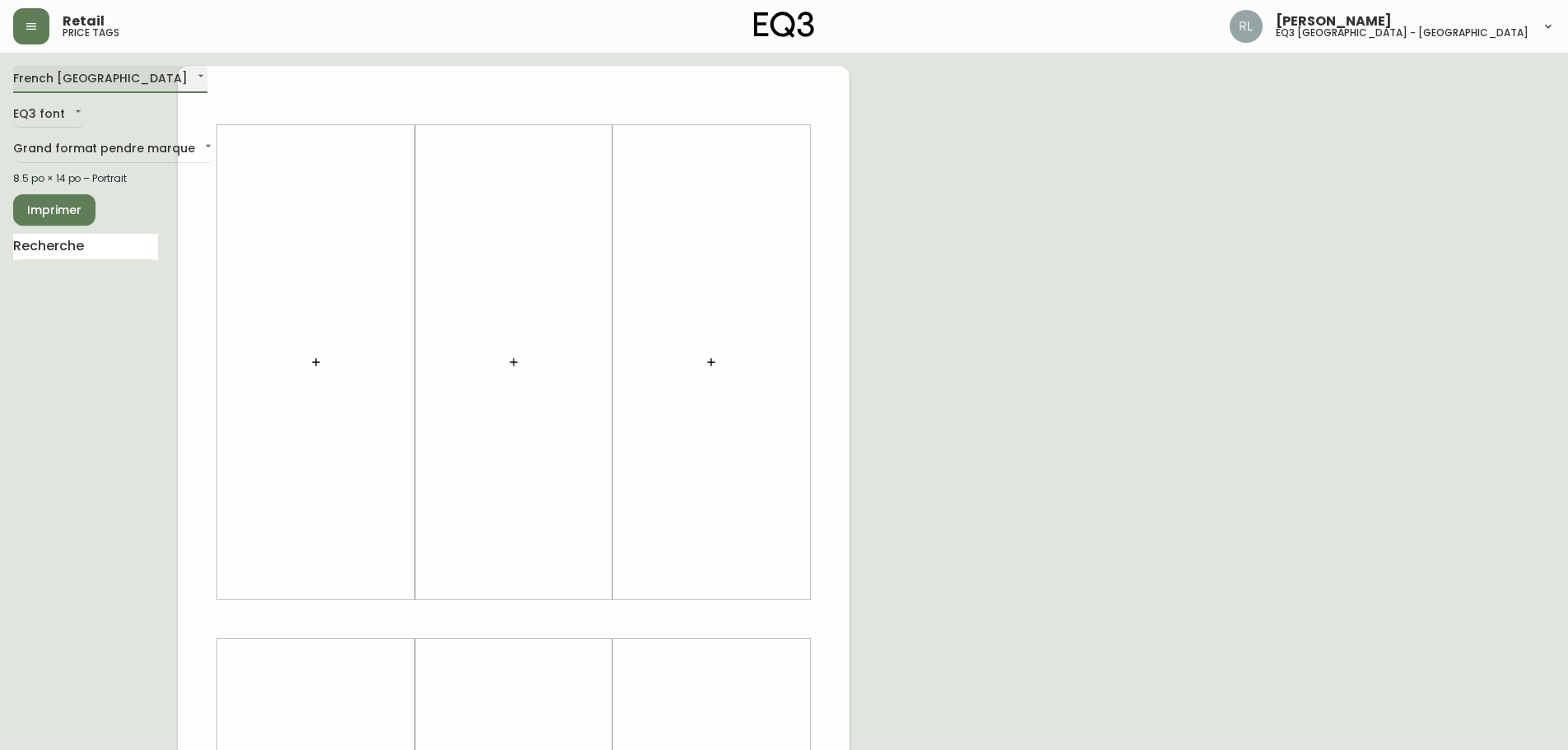
type input "fr_CA"
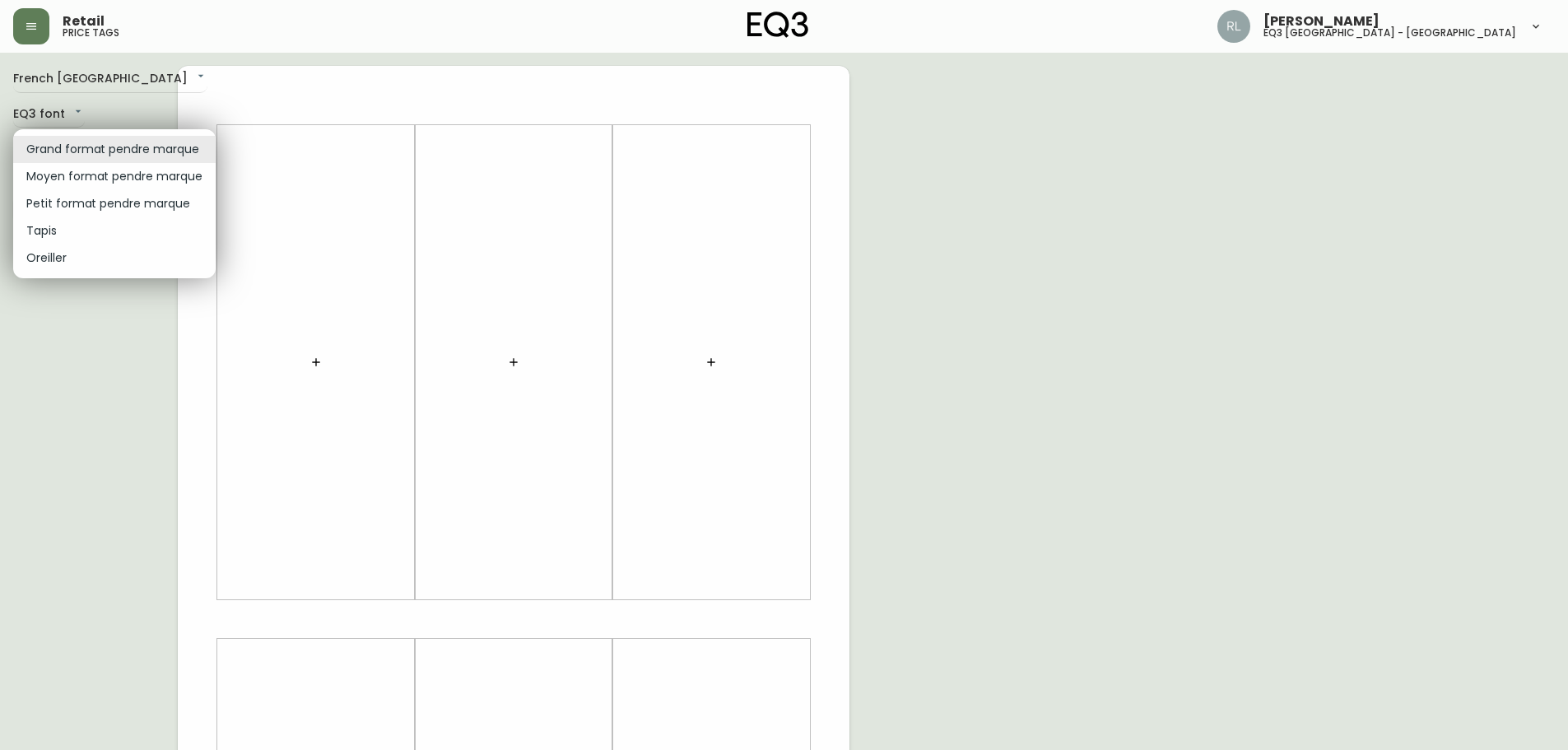
click at [87, 138] on body "Retail price tags [PERSON_NAME] eq3 [GEOGRAPHIC_DATA] - [GEOGRAPHIC_DATA] [GEOG…" at bounding box center [784, 586] width 1568 height 1172
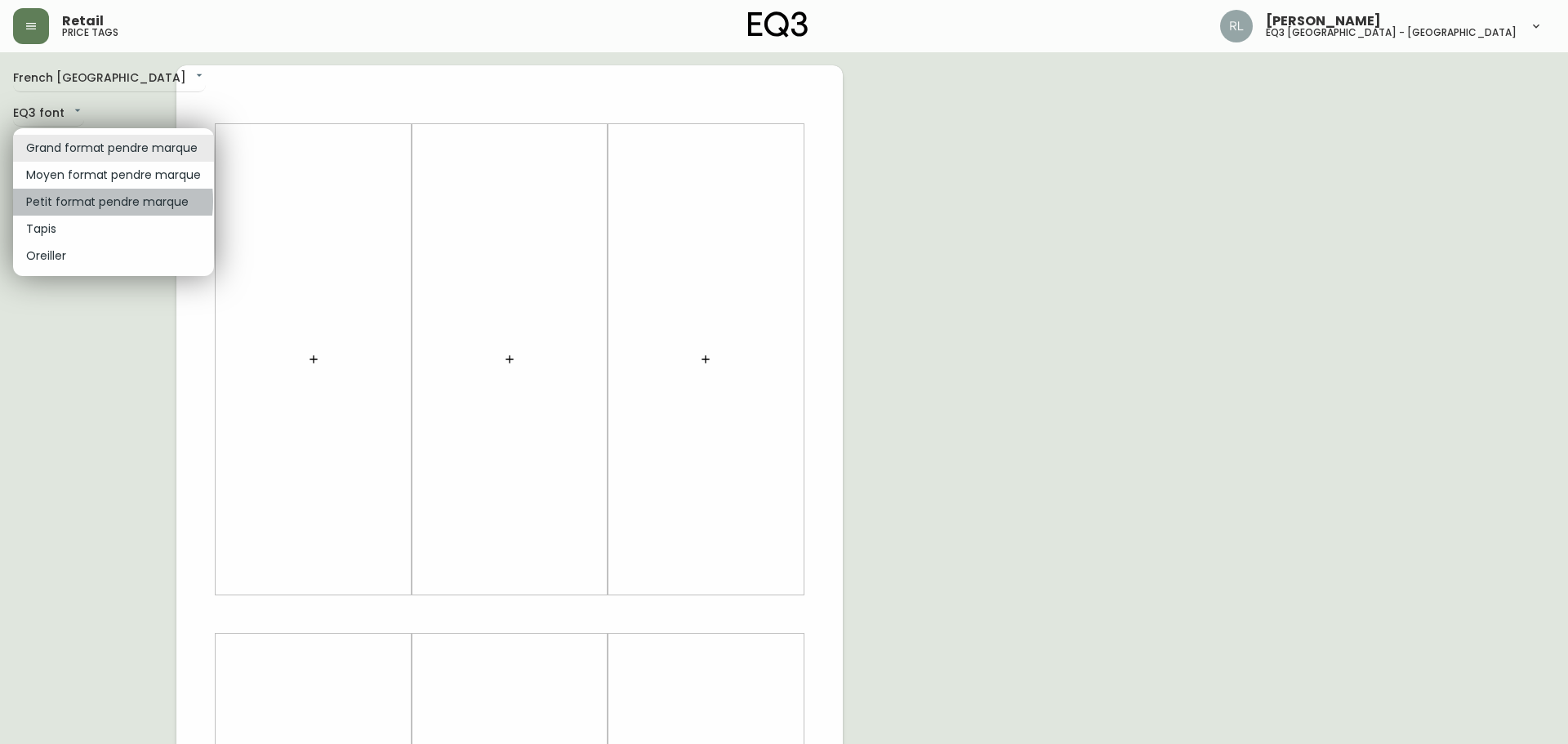
click at [84, 201] on li "Petit format pendre marque" at bounding box center [114, 202] width 201 height 27
type input "small"
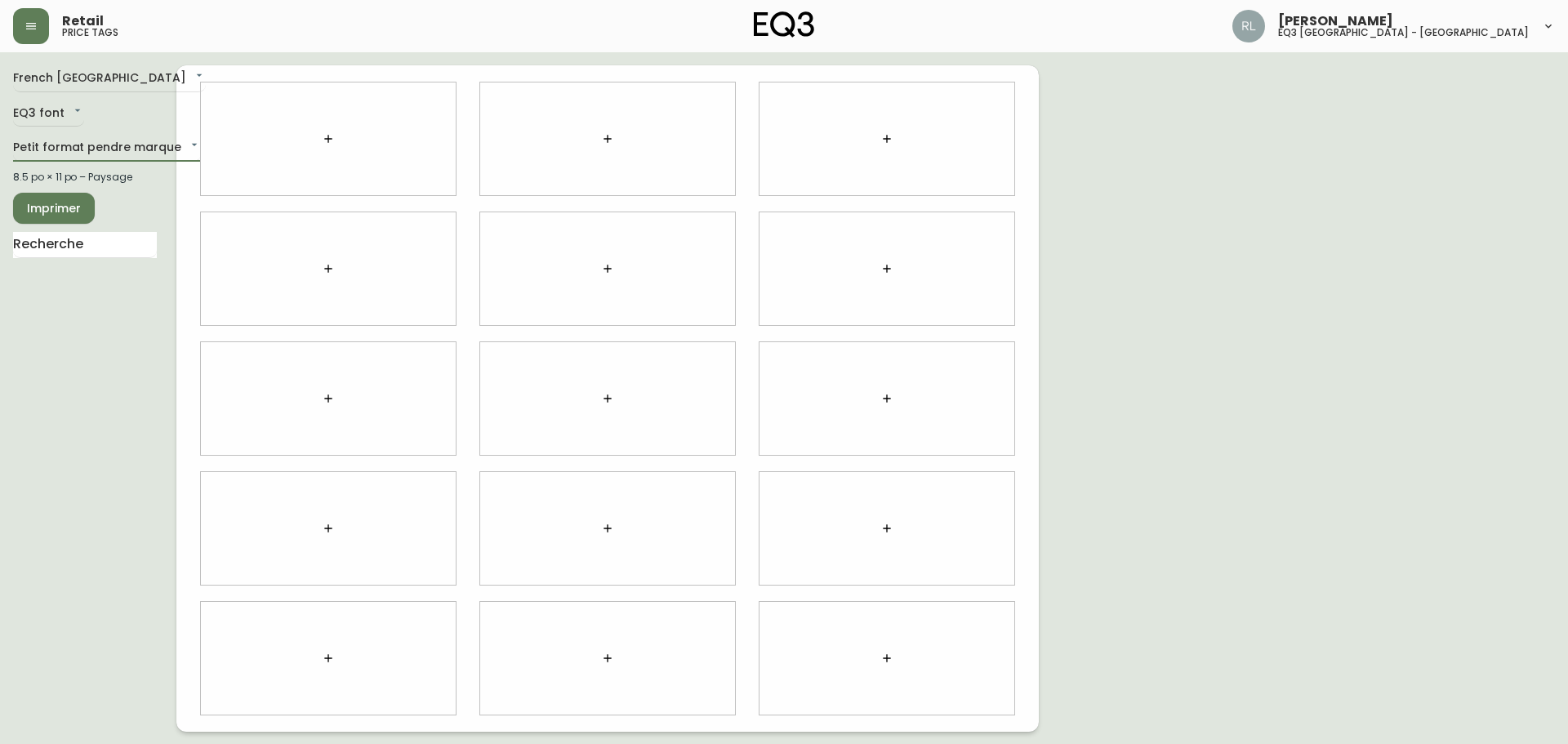
click at [326, 143] on icon "button" at bounding box center [329, 139] width 13 height 13
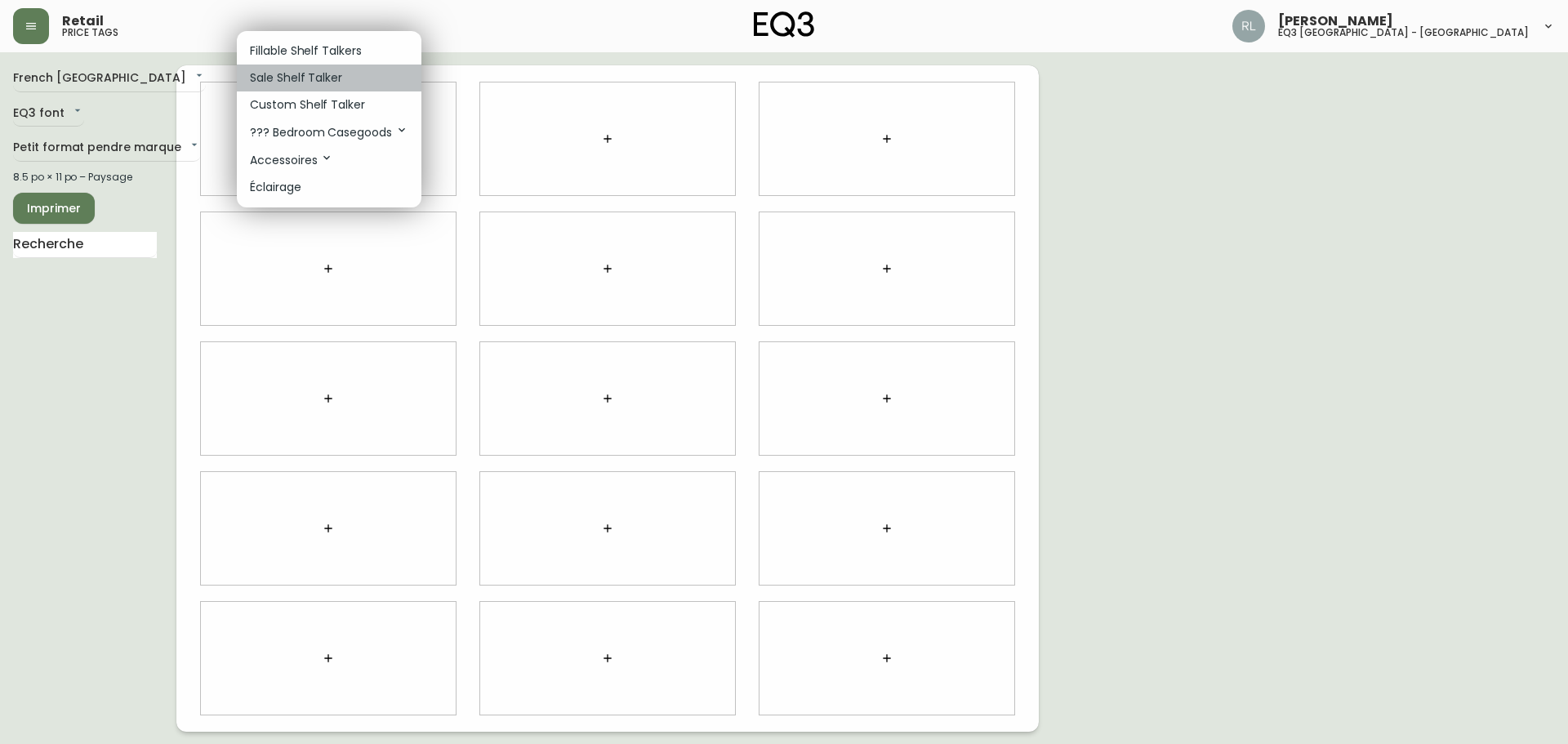
click at [329, 70] on p "Sale Shelf Talker" at bounding box center [296, 78] width 93 height 17
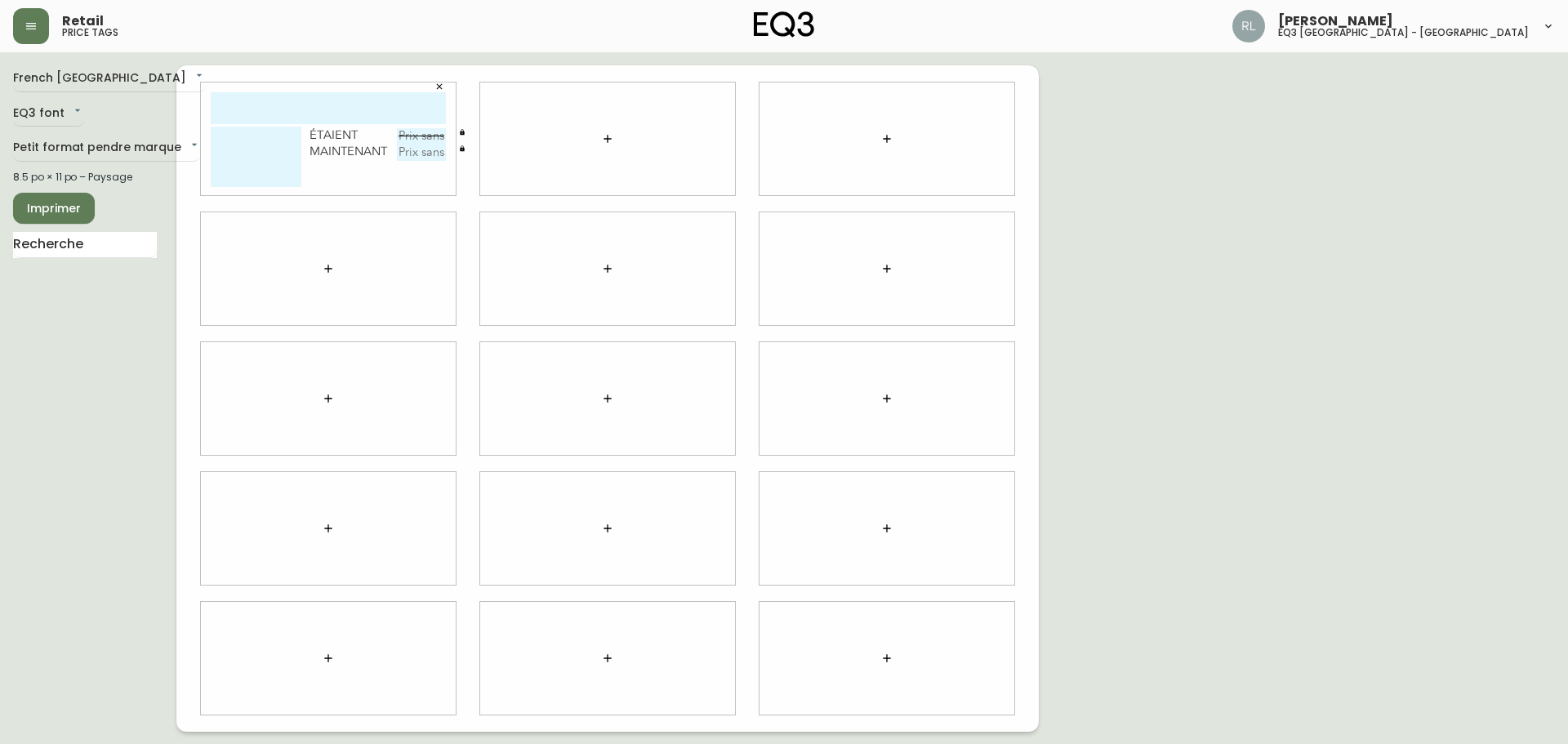
click at [320, 107] on input "text" at bounding box center [328, 108] width 236 height 32
type input "S"
type input "MONCTON"
type input "179,99$"
drag, startPoint x: 188, startPoint y: 195, endPoint x: 249, endPoint y: 176, distance: 63.9
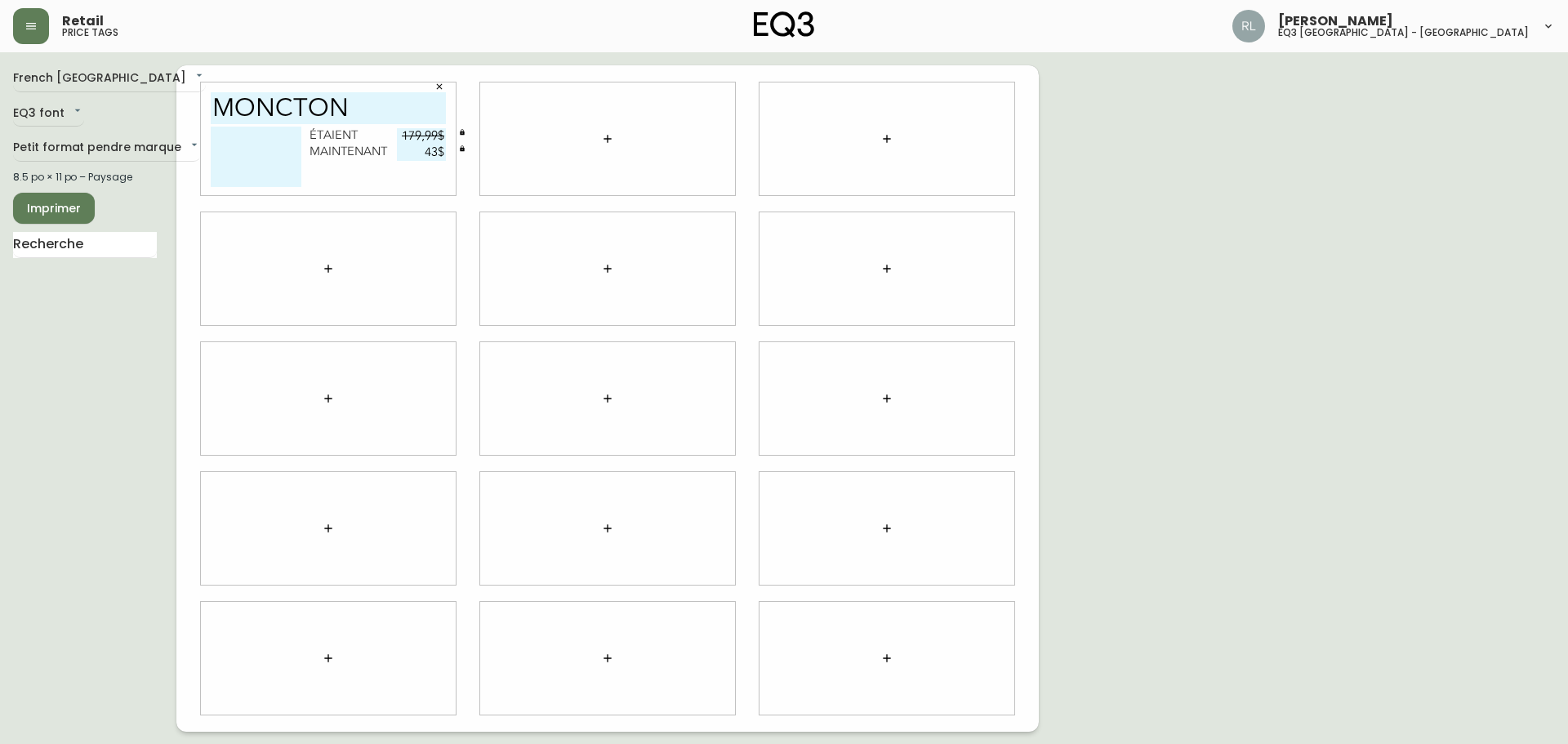
click at [195, 192] on div "MONCTON étaient 179,99$ maintenant 43$" at bounding box center [607, 398] width 862 height 666
drag, startPoint x: 463, startPoint y: 159, endPoint x: 595, endPoint y: 160, distance: 132.0
click at [592, 171] on div "MONCTON étaient 179,99$ maintenant 43$" at bounding box center [607, 398] width 862 height 666
type input "57$"
drag, startPoint x: 484, startPoint y: 154, endPoint x: 547, endPoint y: 158, distance: 63.1
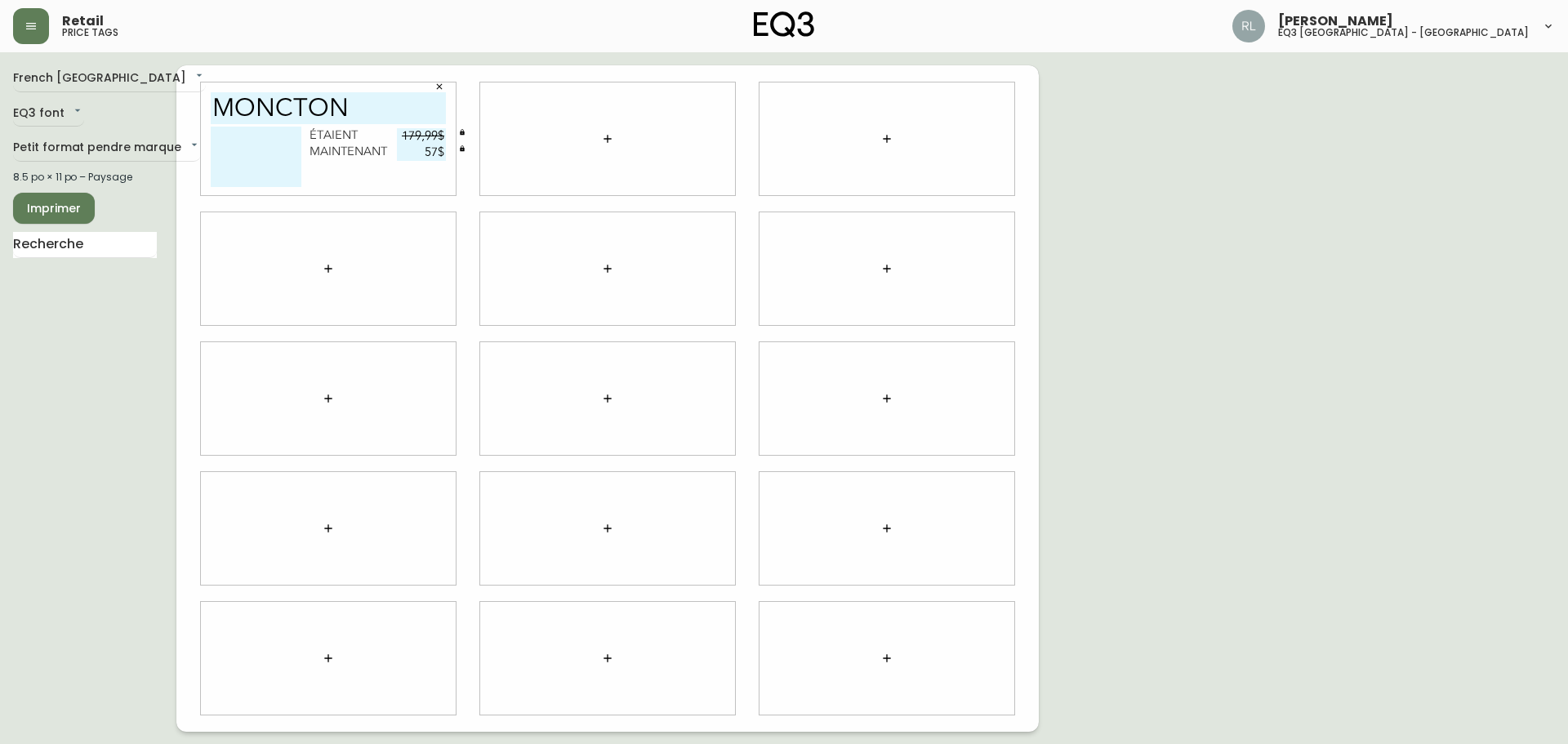
click at [516, 154] on div "MONCTON étaient 179,99$ maintenant 57$" at bounding box center [607, 398] width 862 height 666
type input "54$"
drag, startPoint x: 239, startPoint y: 138, endPoint x: 245, endPoint y: 147, distance: 10.8
click at [239, 136] on textarea at bounding box center [256, 156] width 91 height 61
drag, startPoint x: 244, startPoint y: 138, endPoint x: 177, endPoint y: 134, distance: 67.1
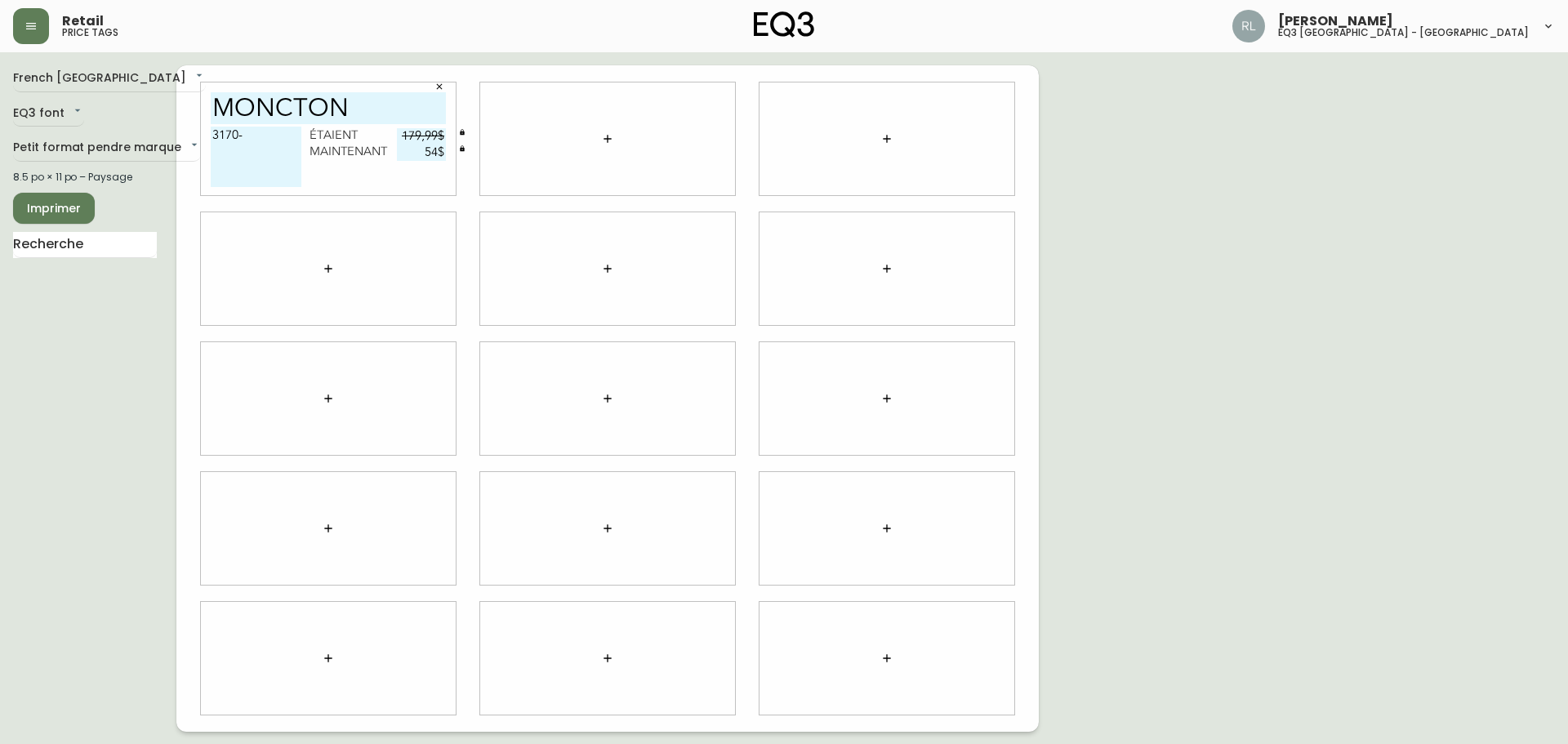
click at [168, 132] on div "French Canada fr_CA EQ3 font EQ3 Petit format pendre marque small 8.5 po × 11 p…" at bounding box center [784, 398] width 1542 height 666
paste textarea "361-0"
type textarea "[PHONE_NUMBER]"
click at [56, 210] on span "Imprimer" at bounding box center [54, 208] width 56 height 20
click at [744, 295] on div "French Canada fr_CA EQ3 font EQ3 Petit format pendre marque small 8.5 po × 11 p…" at bounding box center [784, 398] width 1542 height 666
